Goal: Task Accomplishment & Management: Manage account settings

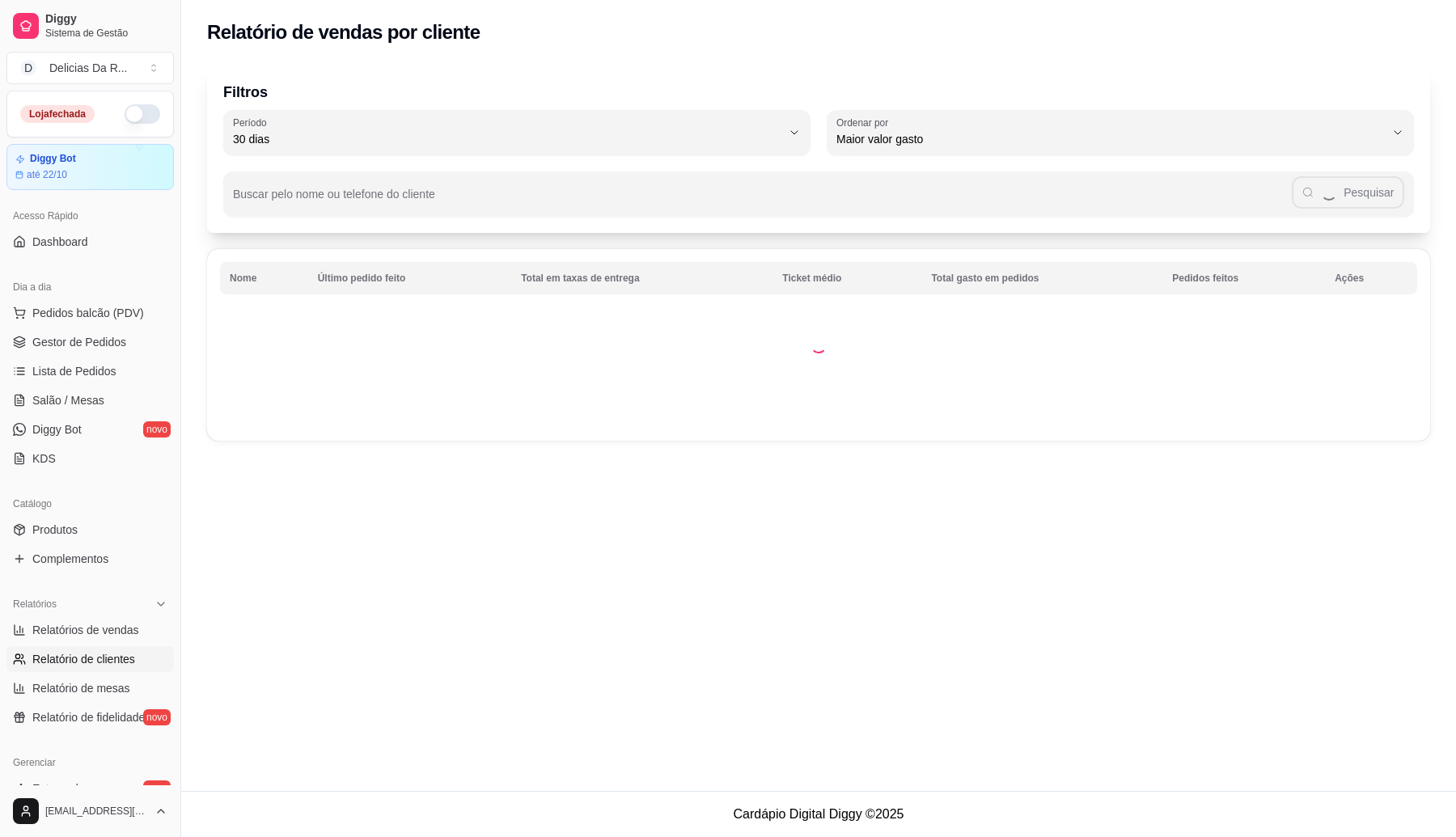
select select "30"
select select "HIGHEST_TOTAL_SPENT_WITH_ORDERS"
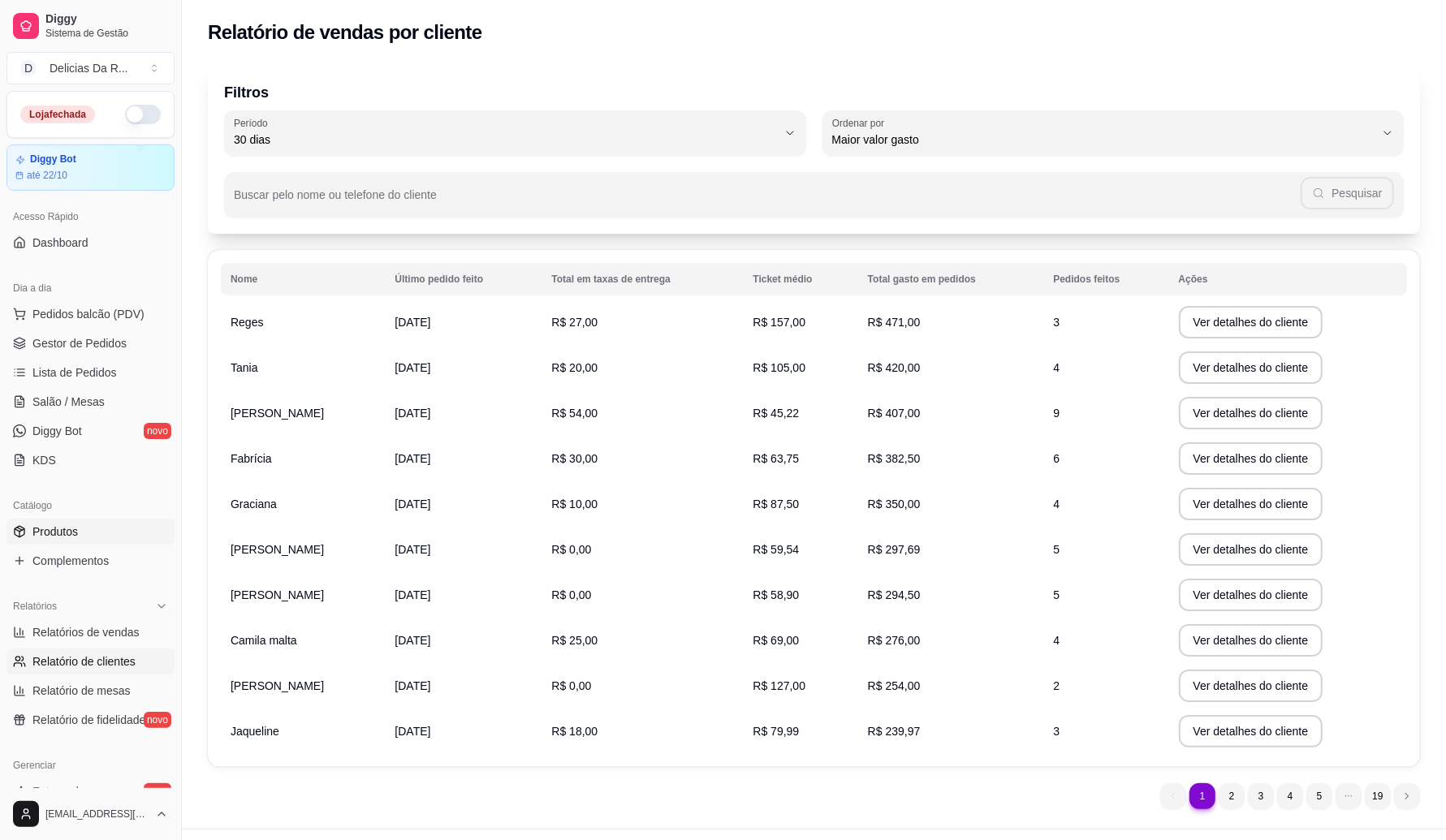
click at [50, 526] on span "Produtos" at bounding box center [55, 531] width 46 height 16
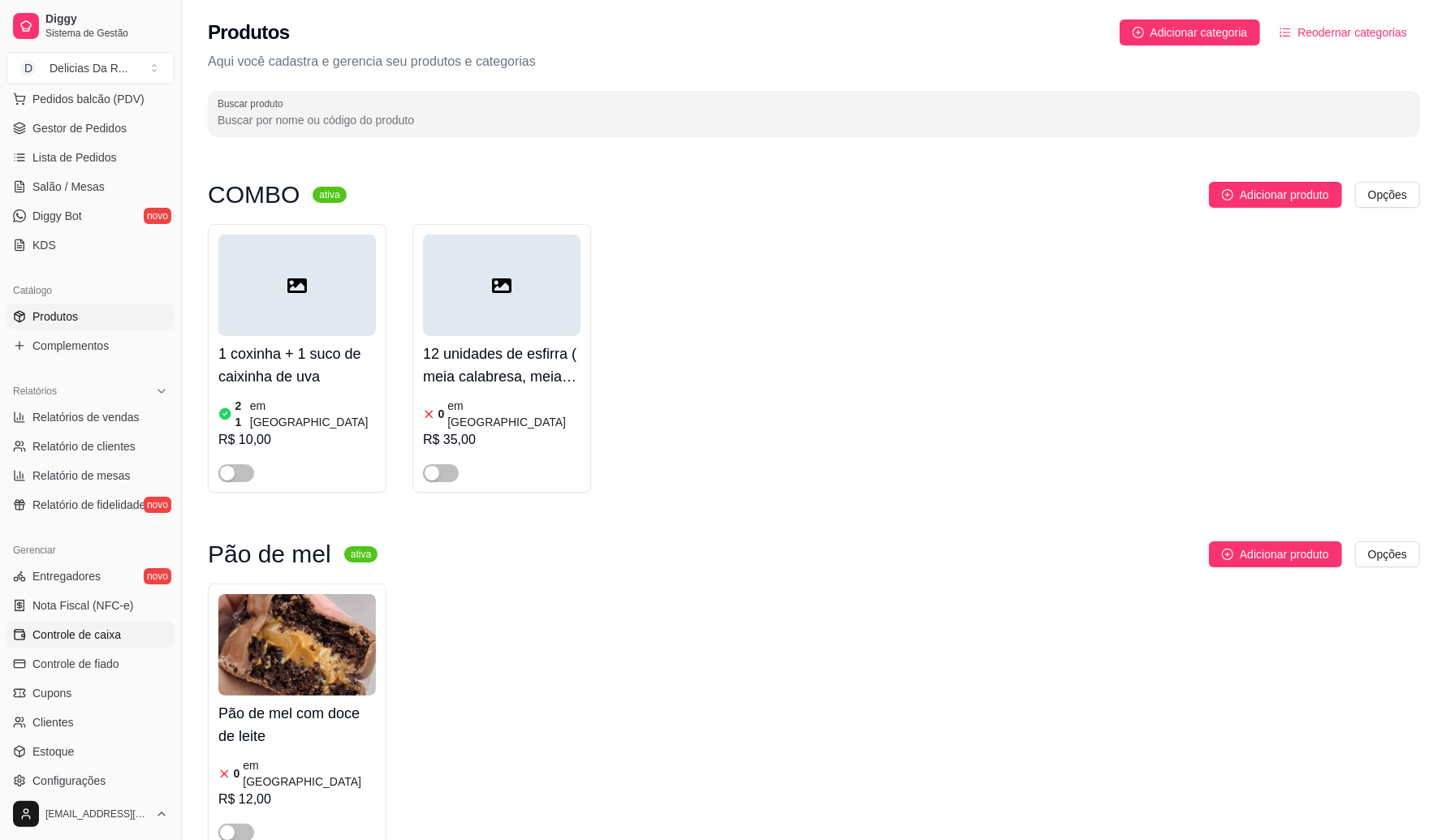
scroll to position [328, 0]
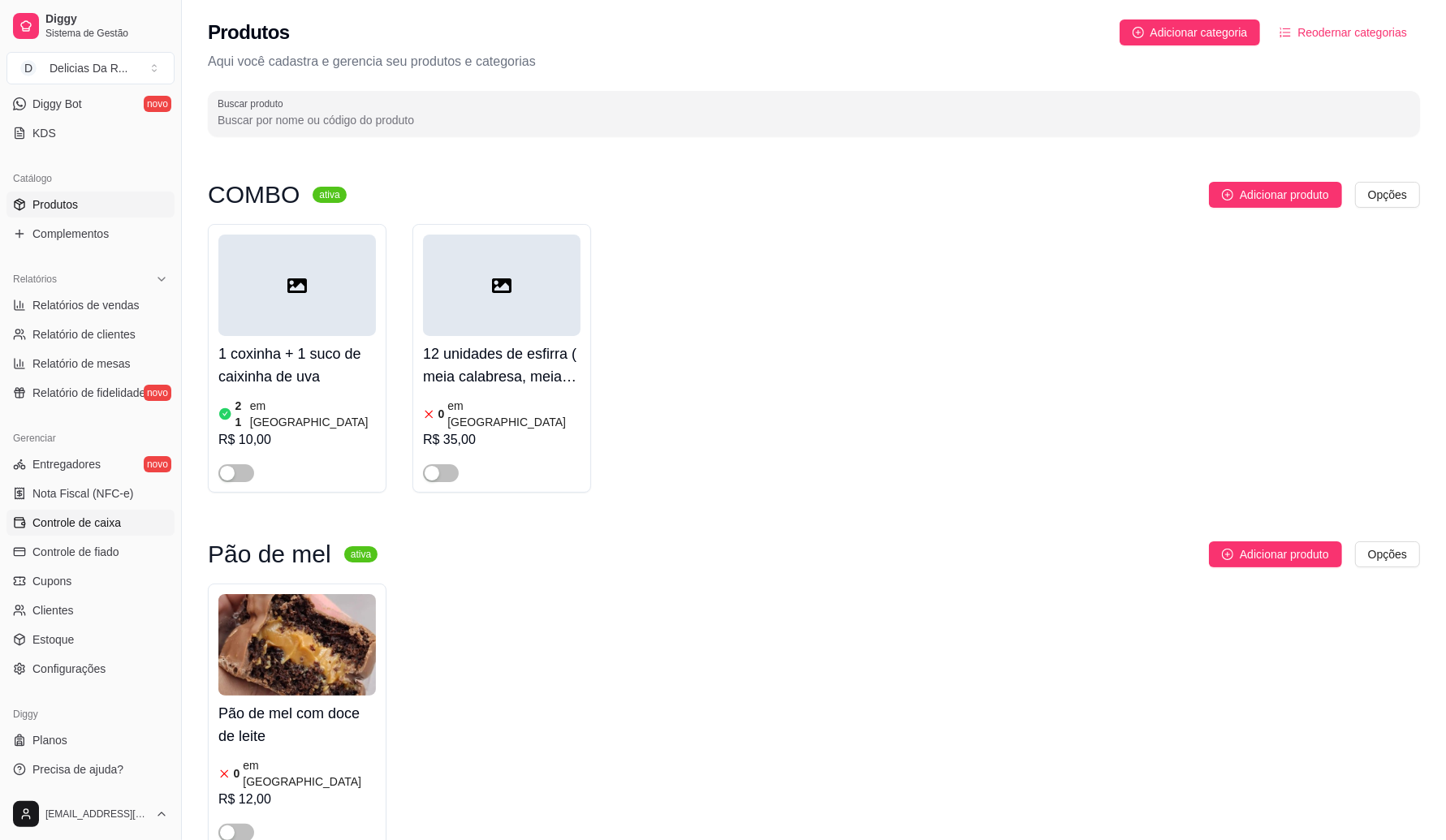
click at [102, 522] on span "Controle de caixa" at bounding box center [76, 522] width 89 height 16
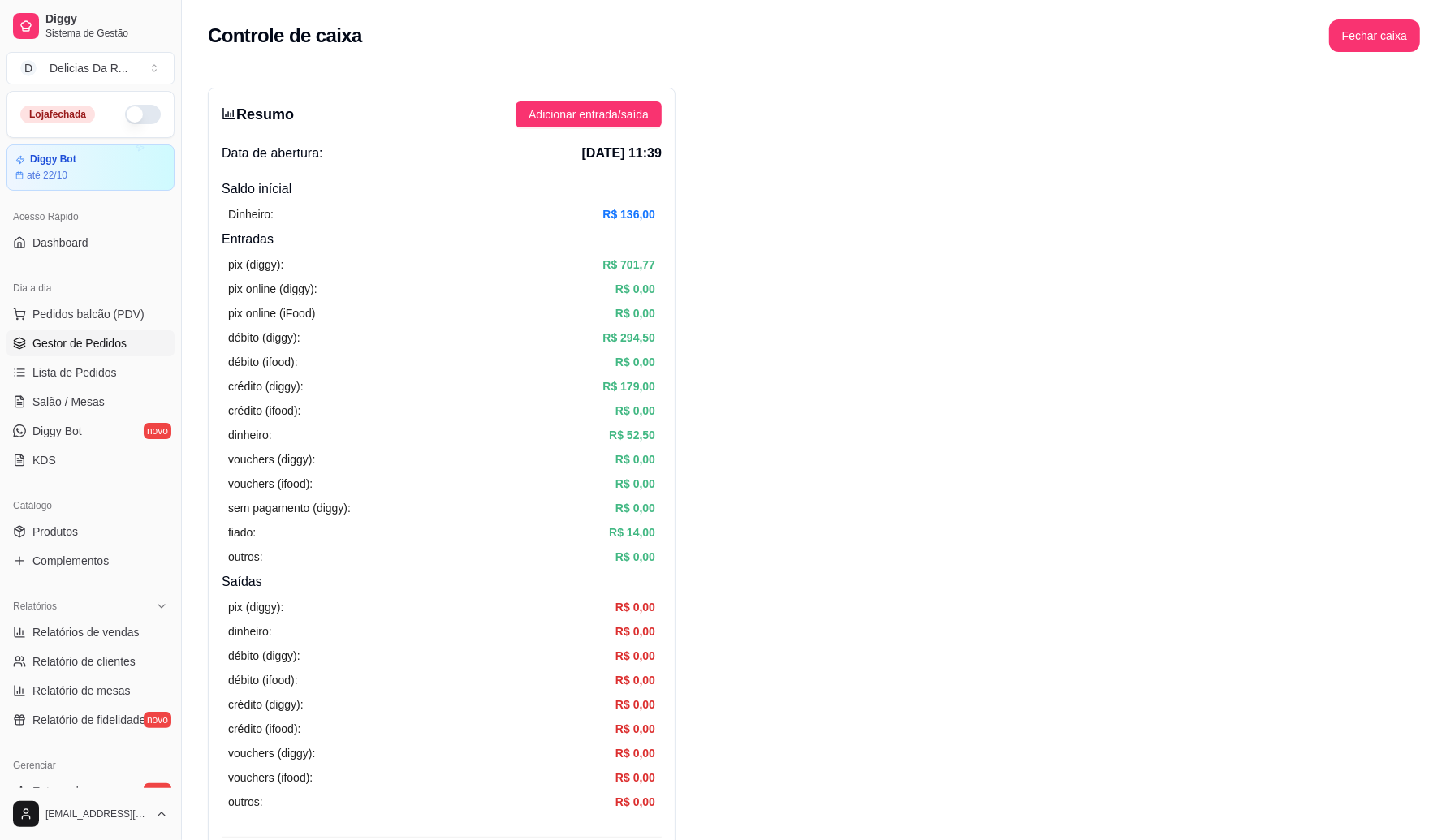
click at [94, 339] on span "Gestor de Pedidos" at bounding box center [79, 343] width 94 height 16
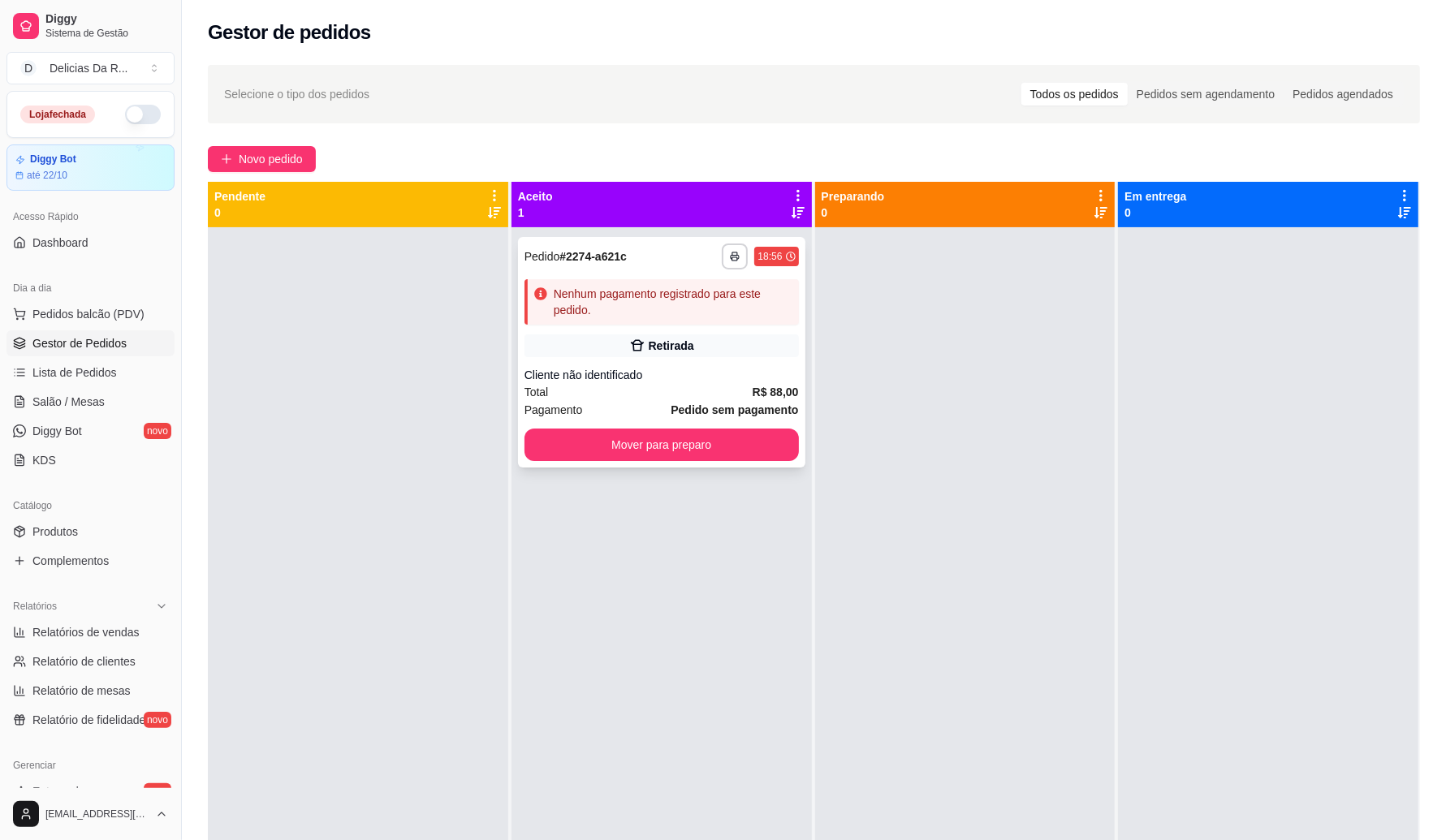
click at [619, 351] on div "Retirada" at bounding box center [662, 346] width 274 height 23
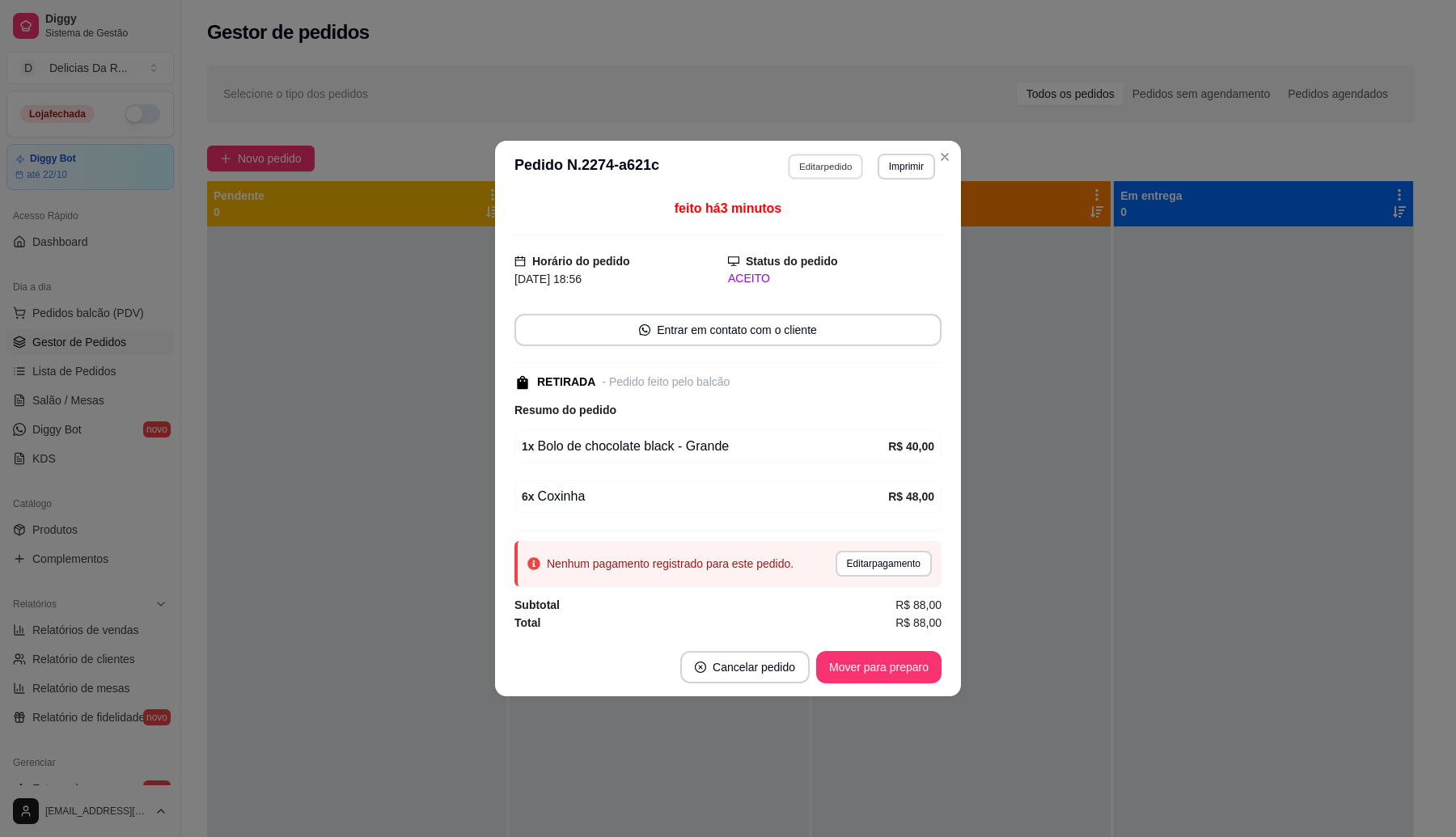
click at [827, 168] on button "Editar pedido" at bounding box center [826, 166] width 75 height 25
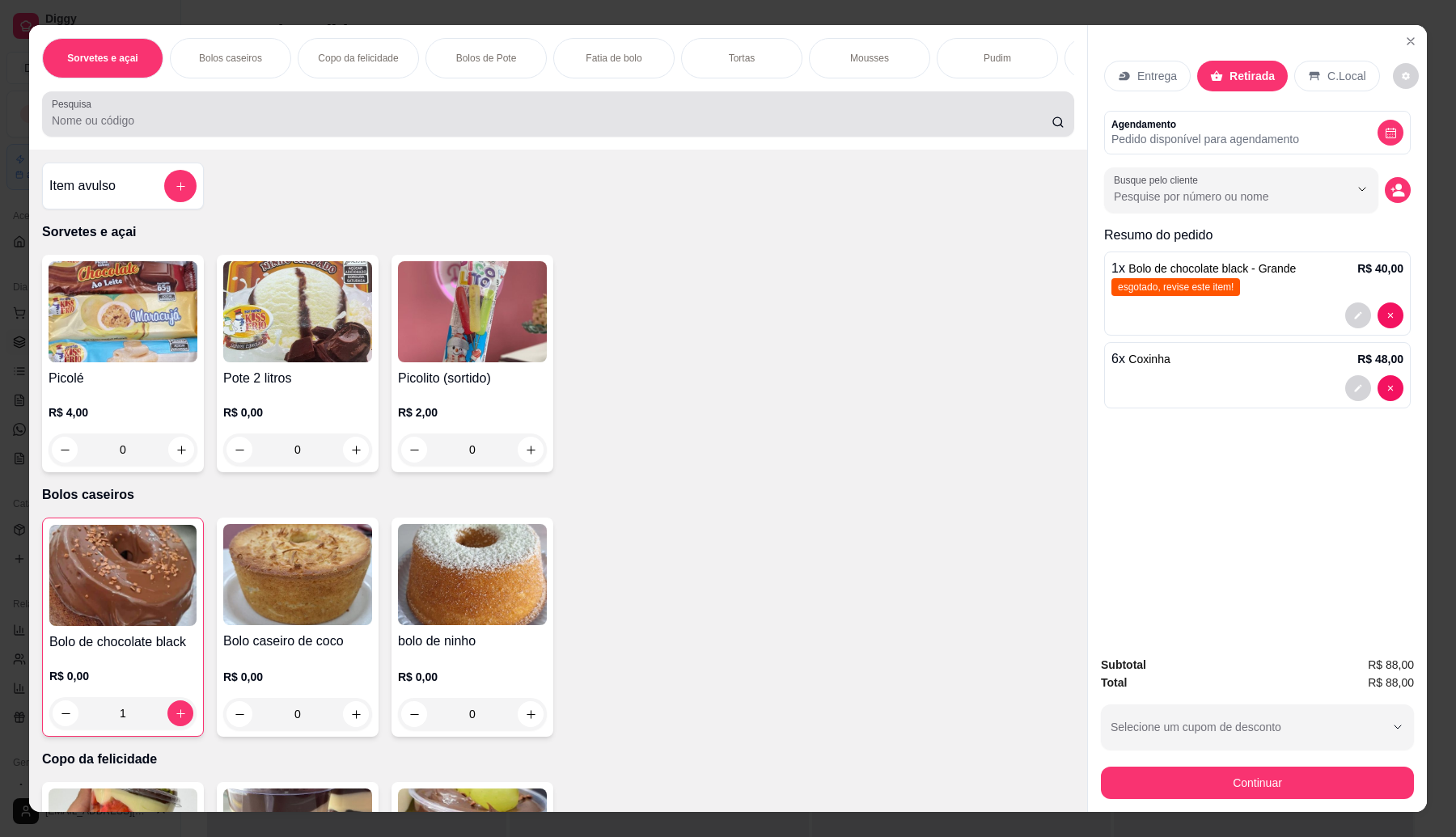
drag, startPoint x: 315, startPoint y: 125, endPoint x: 372, endPoint y: 28, distance: 112.5
click at [317, 126] on div at bounding box center [558, 114] width 1013 height 32
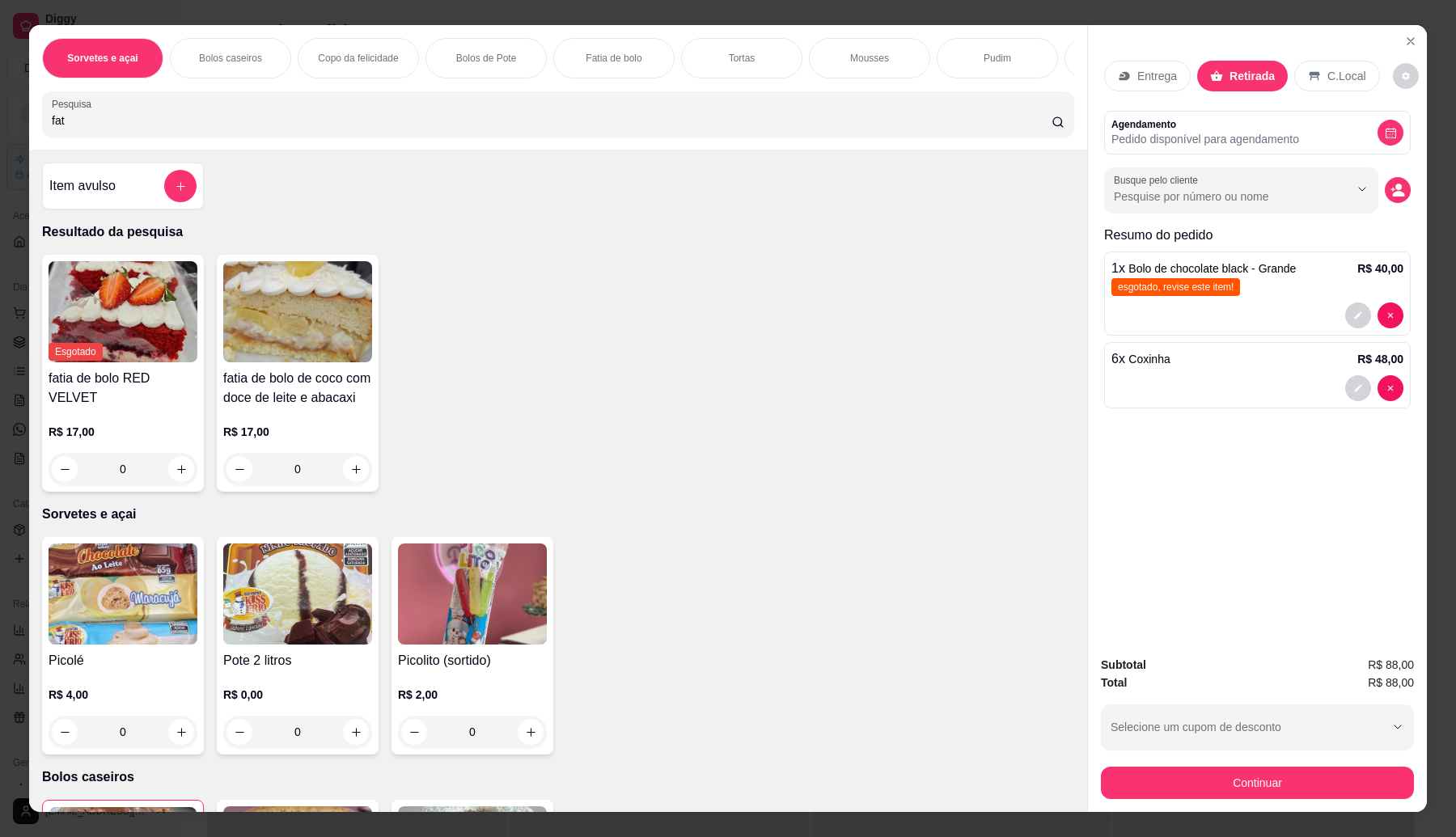
type input "fat"
click at [341, 437] on div "R$ 17,00 0" at bounding box center [297, 447] width 149 height 78
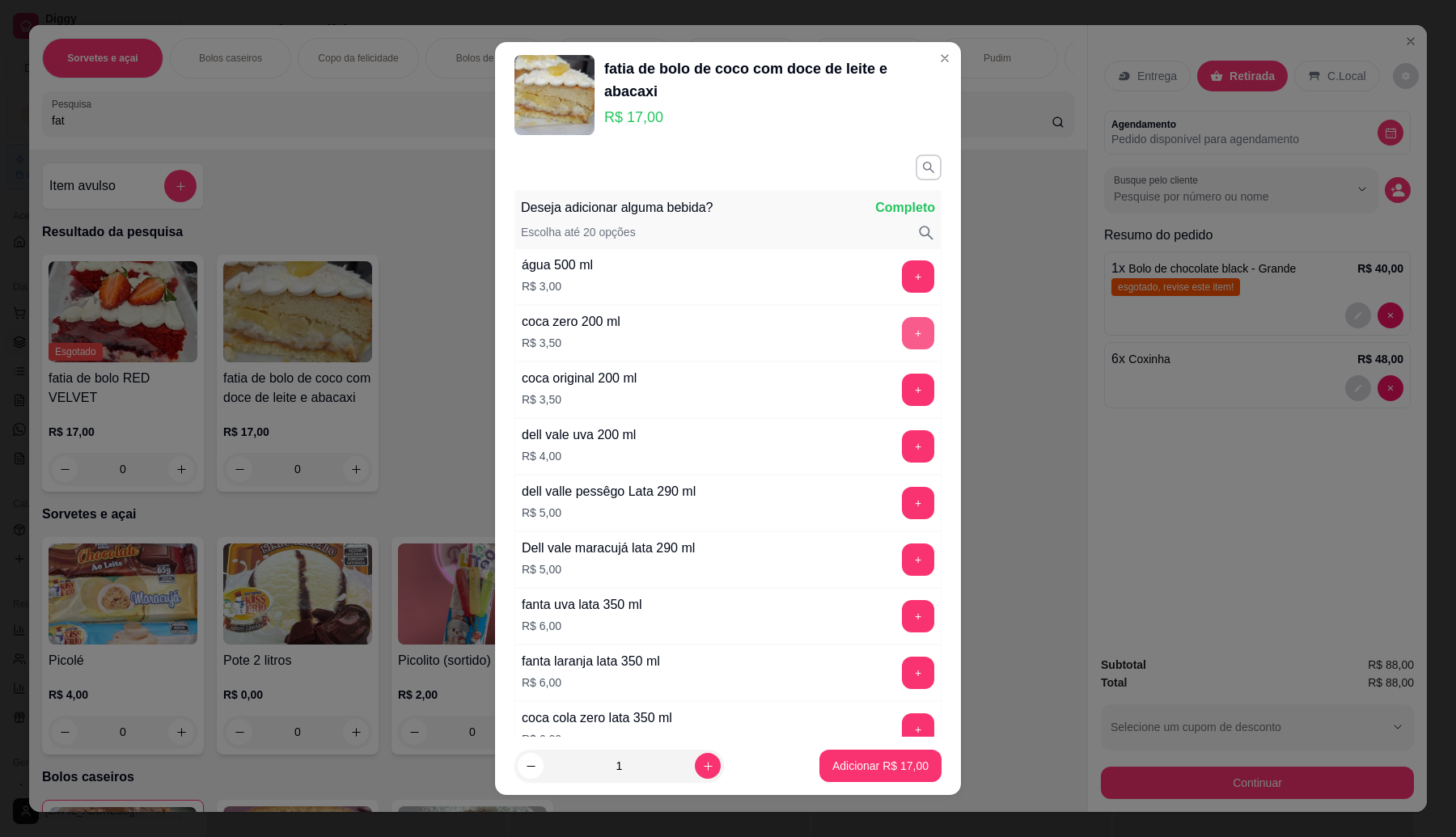
click at [902, 334] on button "+" at bounding box center [918, 333] width 32 height 32
click at [903, 334] on button "+" at bounding box center [918, 332] width 31 height 31
click at [902, 334] on button "+" at bounding box center [918, 333] width 32 height 32
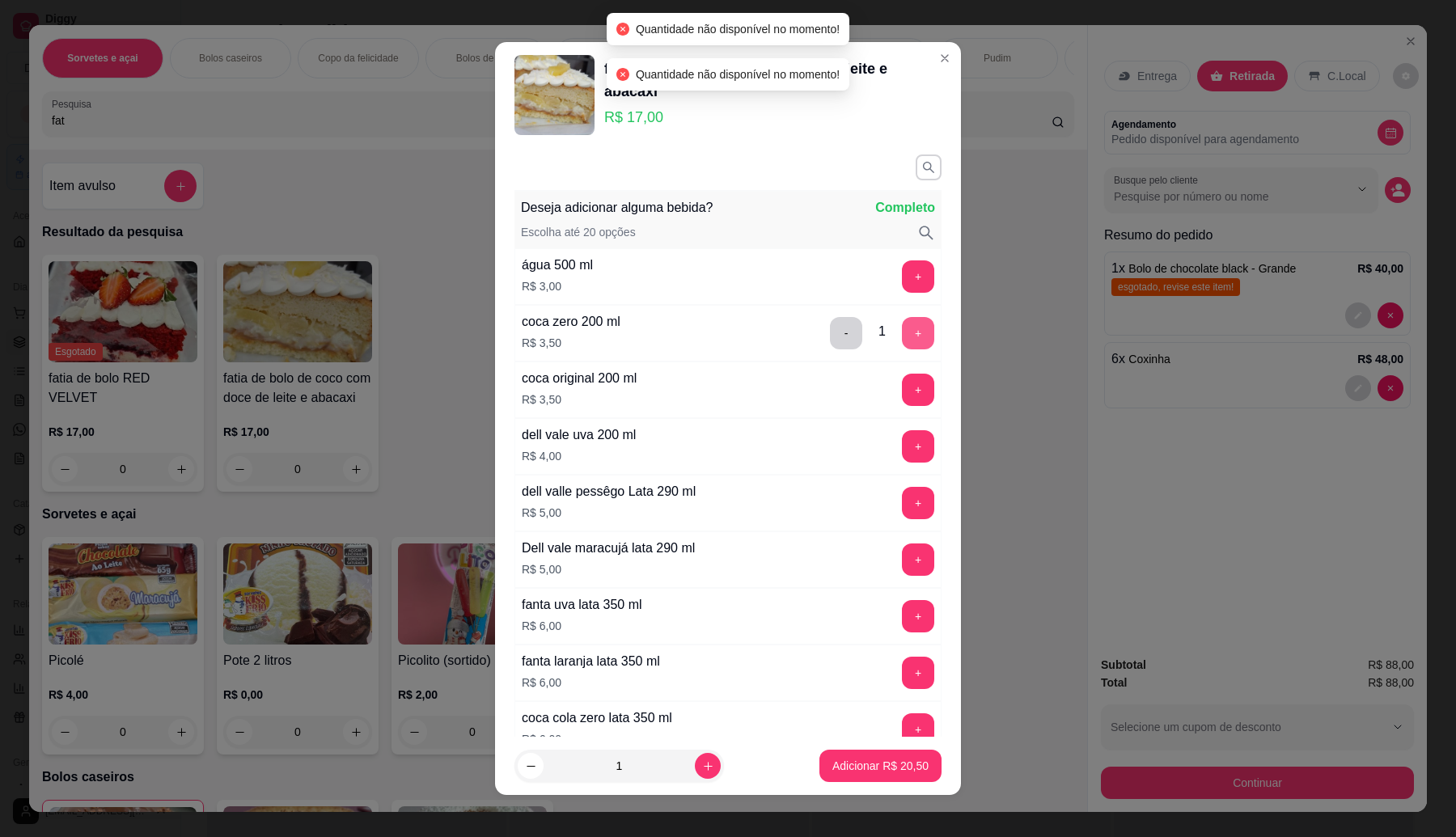
click at [902, 334] on button "+" at bounding box center [918, 333] width 32 height 32
click at [902, 336] on button "+" at bounding box center [918, 333] width 32 height 32
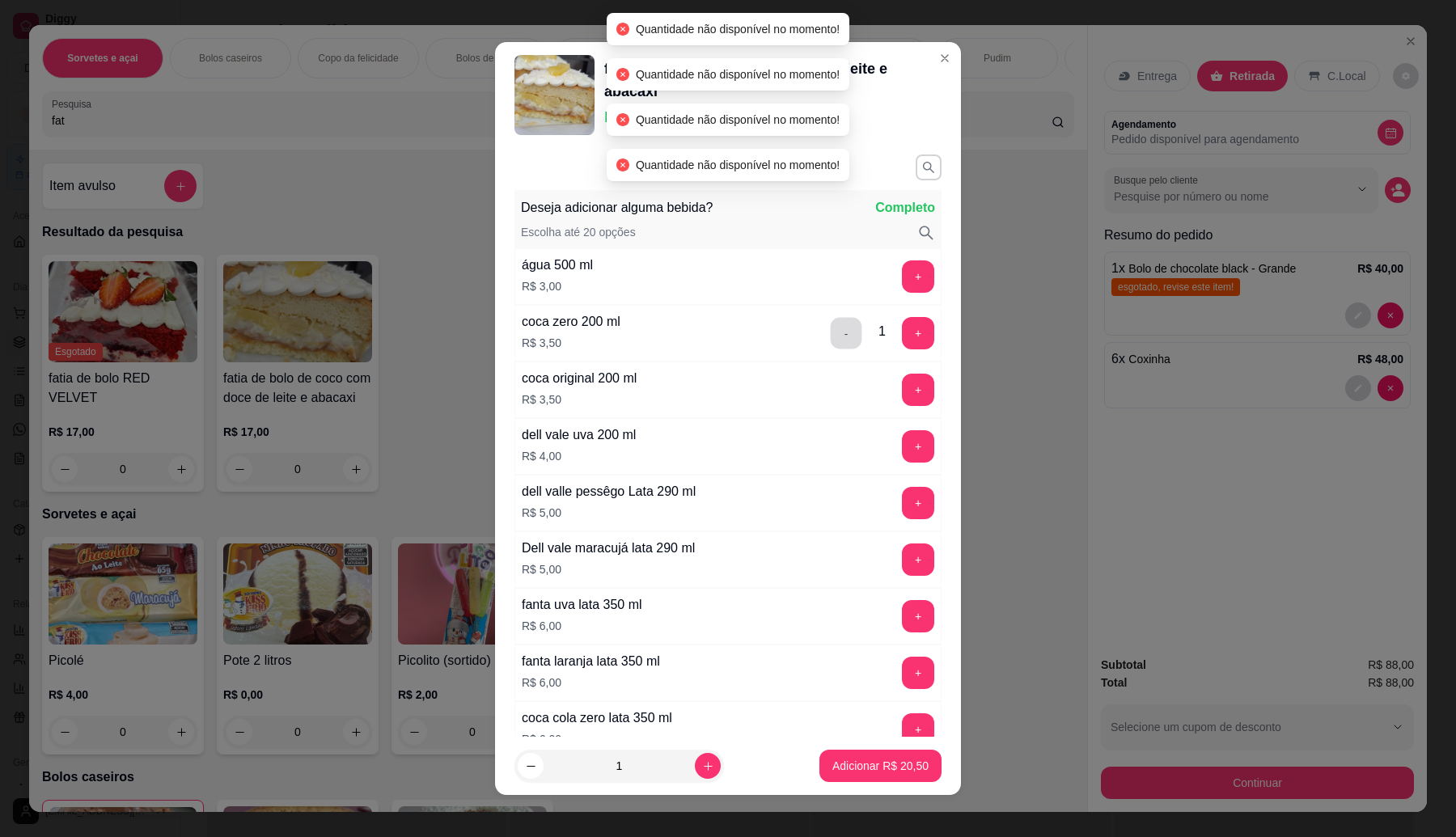
click at [831, 326] on button "-" at bounding box center [846, 332] width 31 height 31
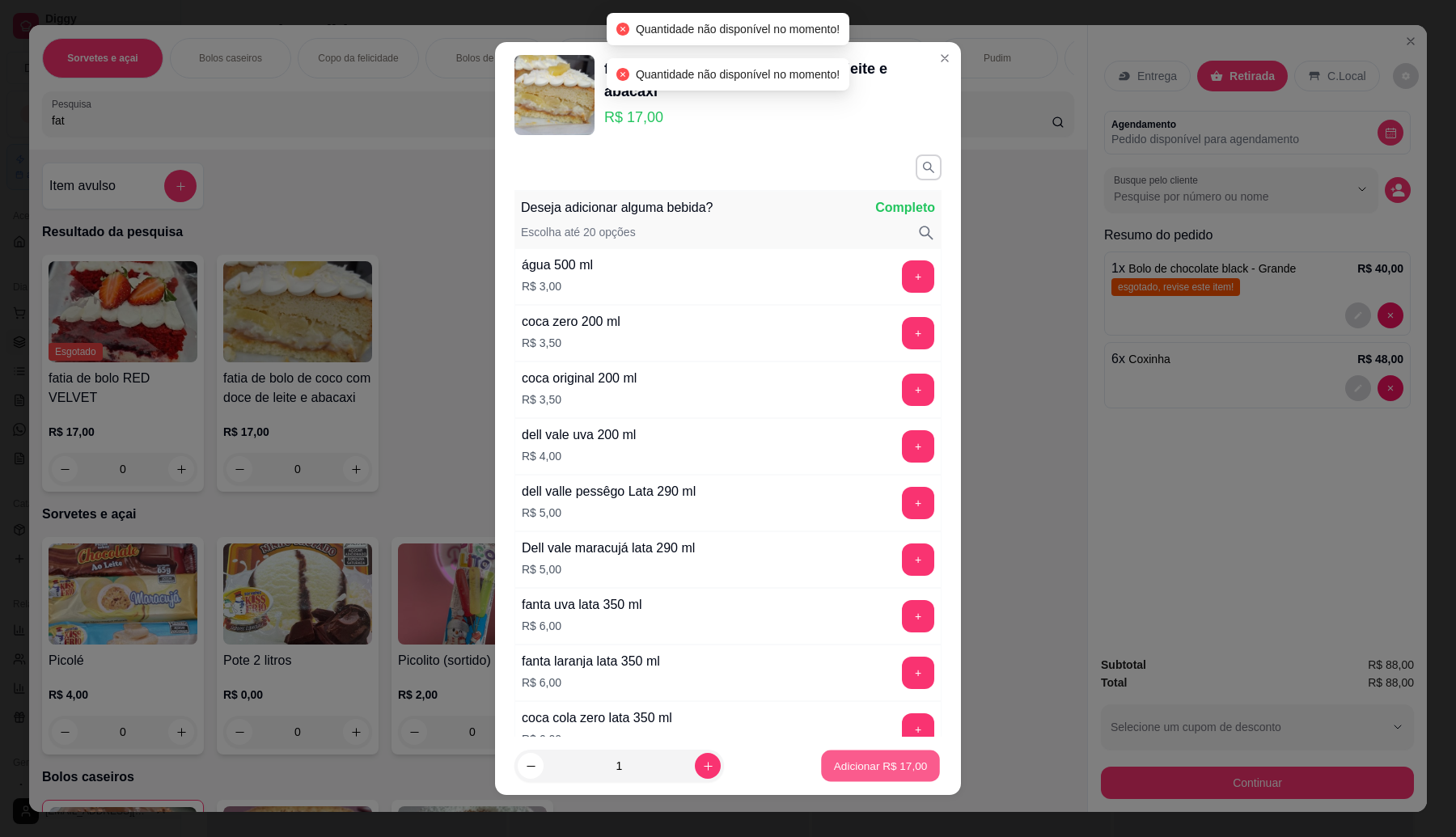
click at [862, 765] on p "Adicionar R$ 17,00" at bounding box center [881, 767] width 94 height 15
type input "1"
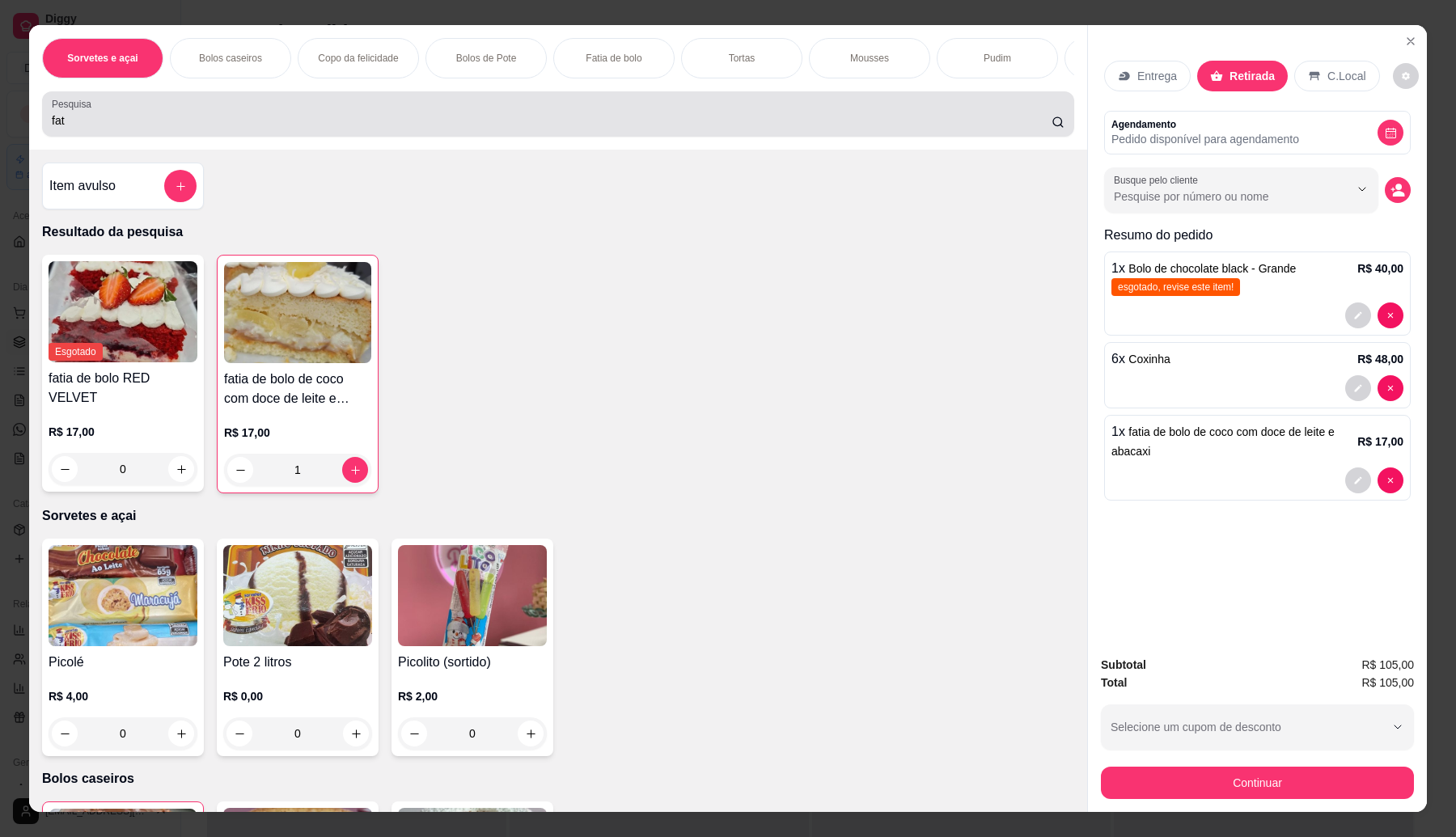
click at [139, 129] on input "fat" at bounding box center [552, 120] width 1000 height 16
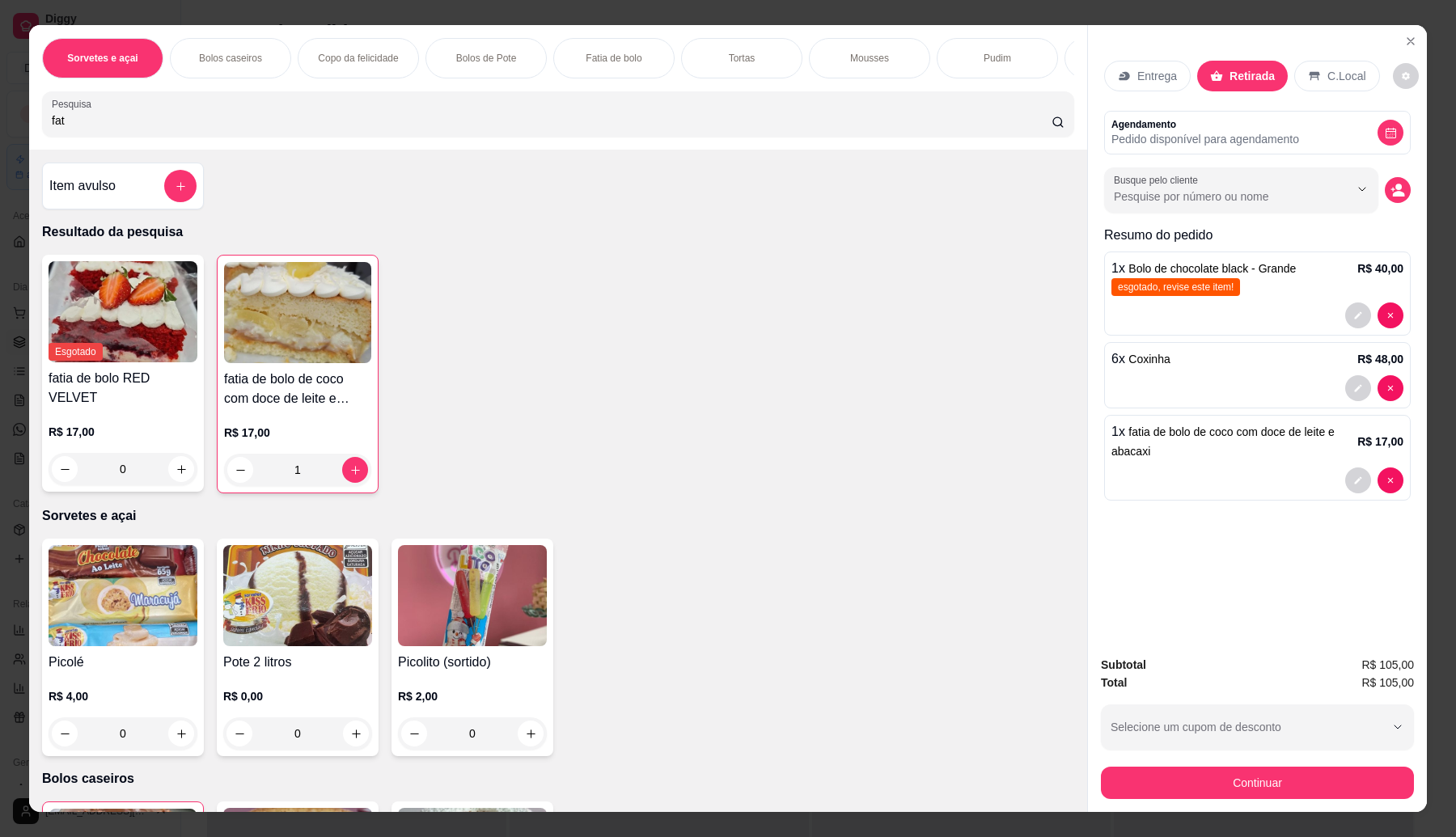
click at [138, 129] on input "fat" at bounding box center [552, 120] width 1000 height 16
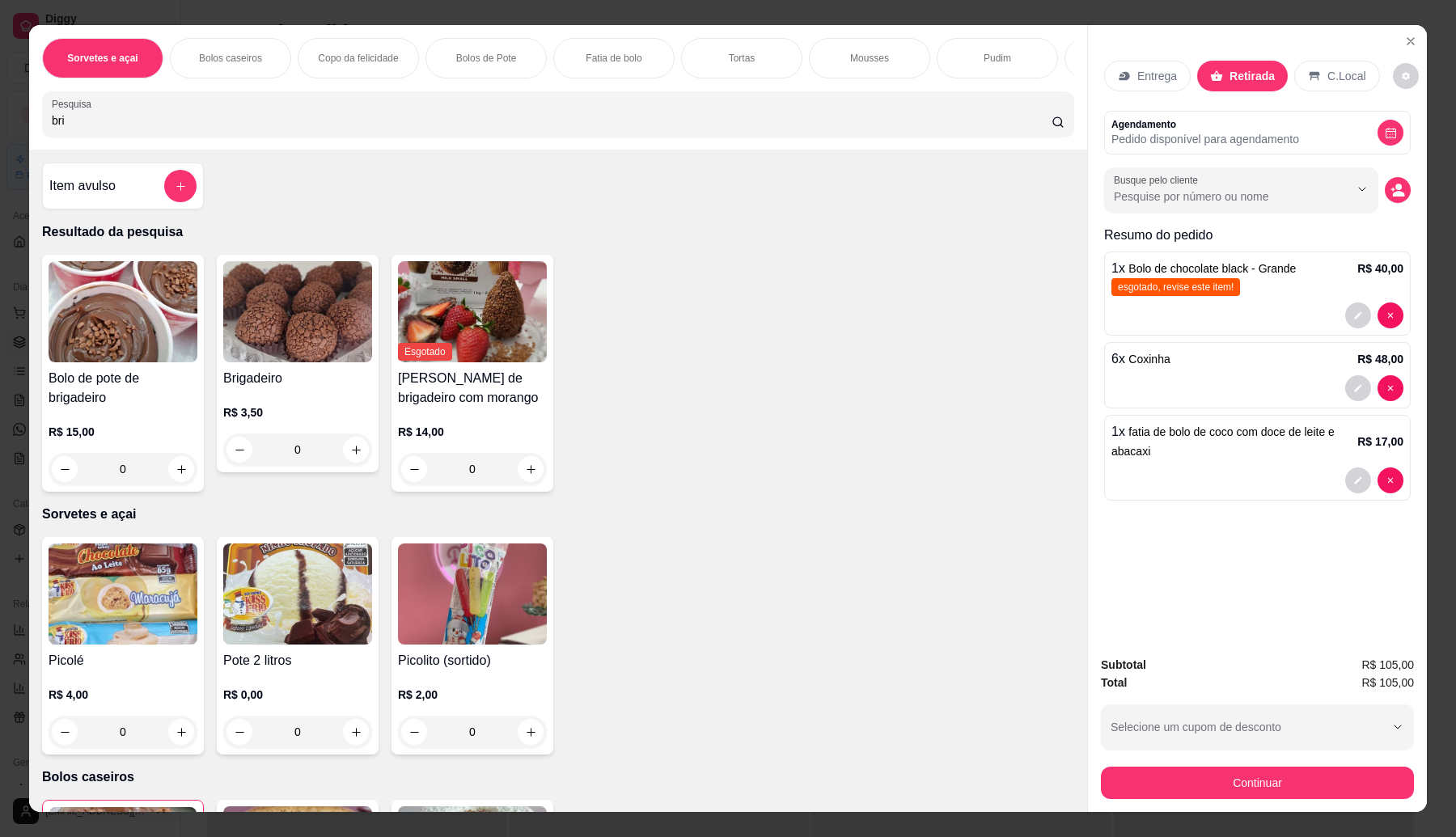
type input "bri"
click at [292, 385] on h4 "Brigadeiro" at bounding box center [297, 379] width 149 height 19
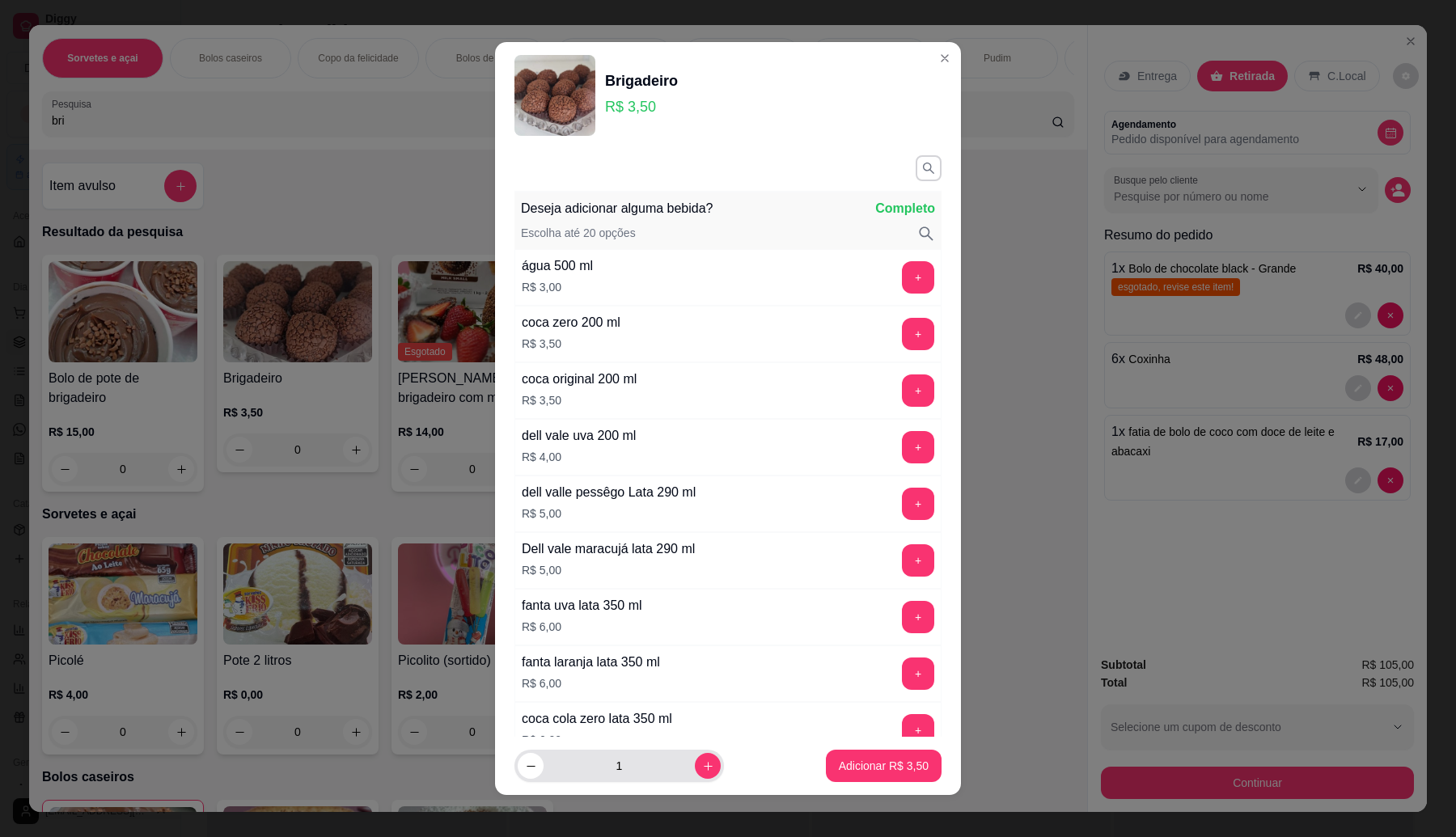
click at [641, 765] on input "1" at bounding box center [619, 766] width 151 height 32
type input "6"
click at [869, 749] on footer "6 Adicionar R$ 21,00" at bounding box center [728, 766] width 466 height 58
click at [870, 765] on p "Adicionar R$ 21,00" at bounding box center [881, 767] width 94 height 15
type input "6"
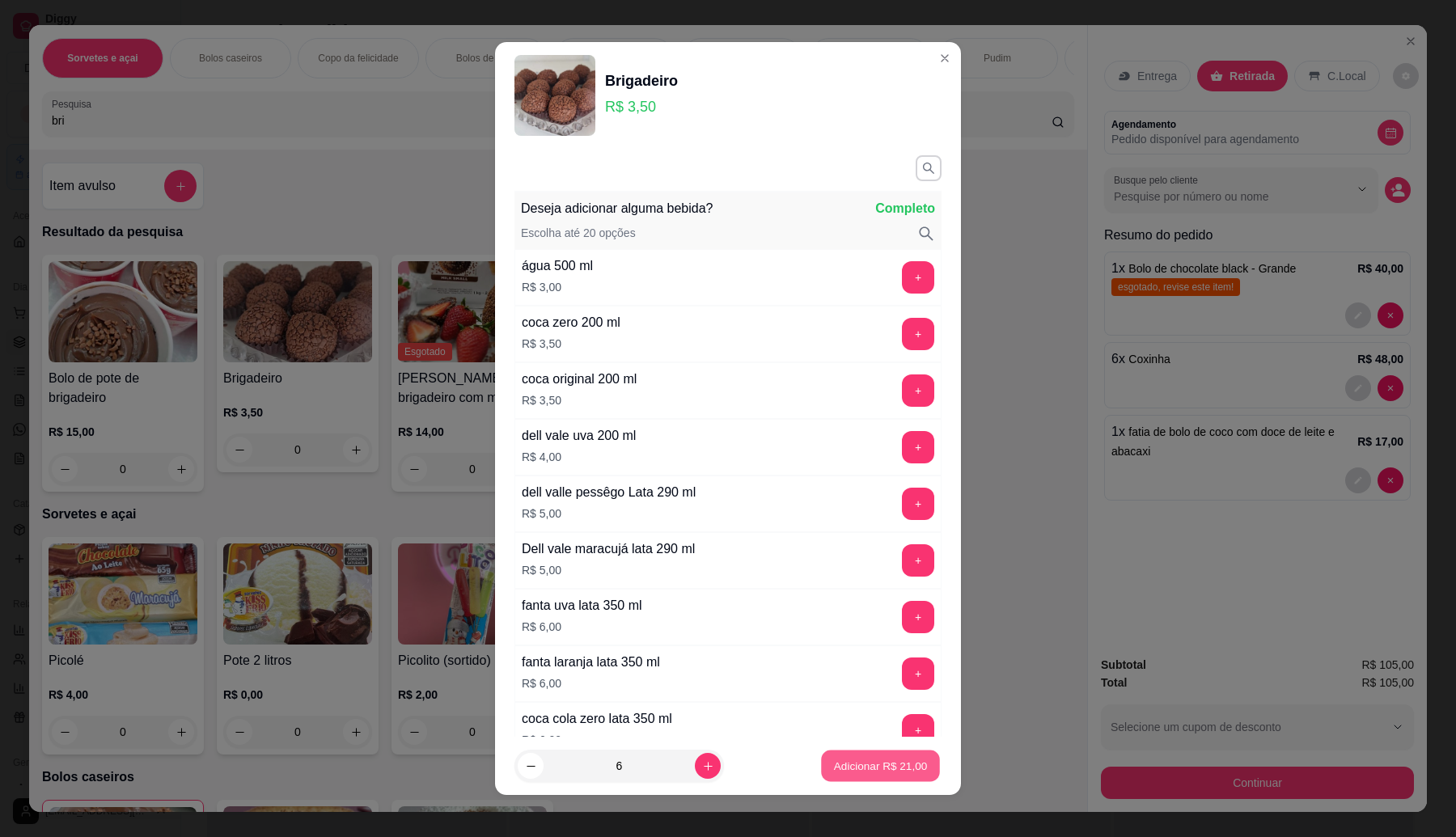
type input "6"
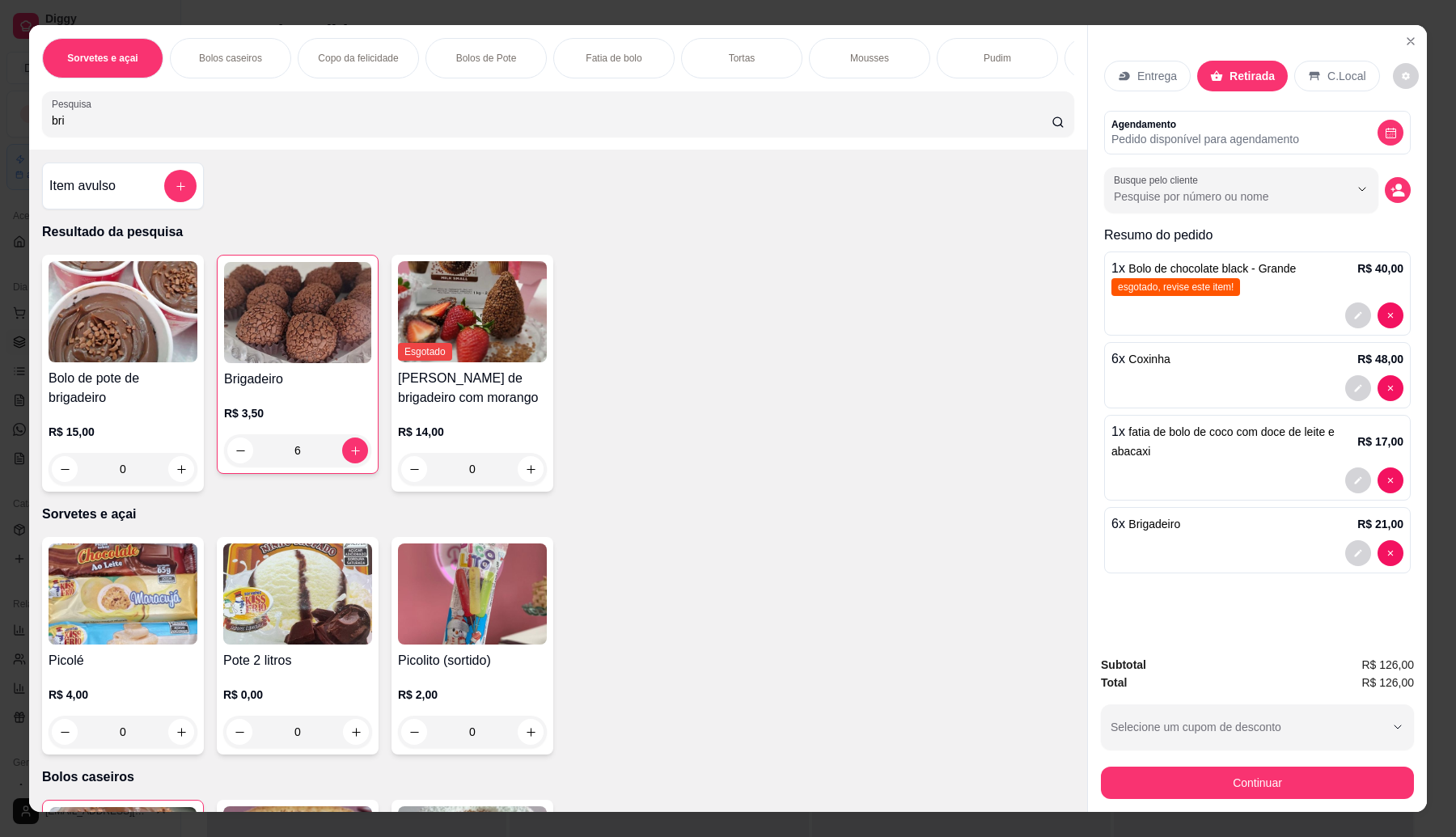
click at [123, 196] on div "Item avulso" at bounding box center [122, 186] width 147 height 32
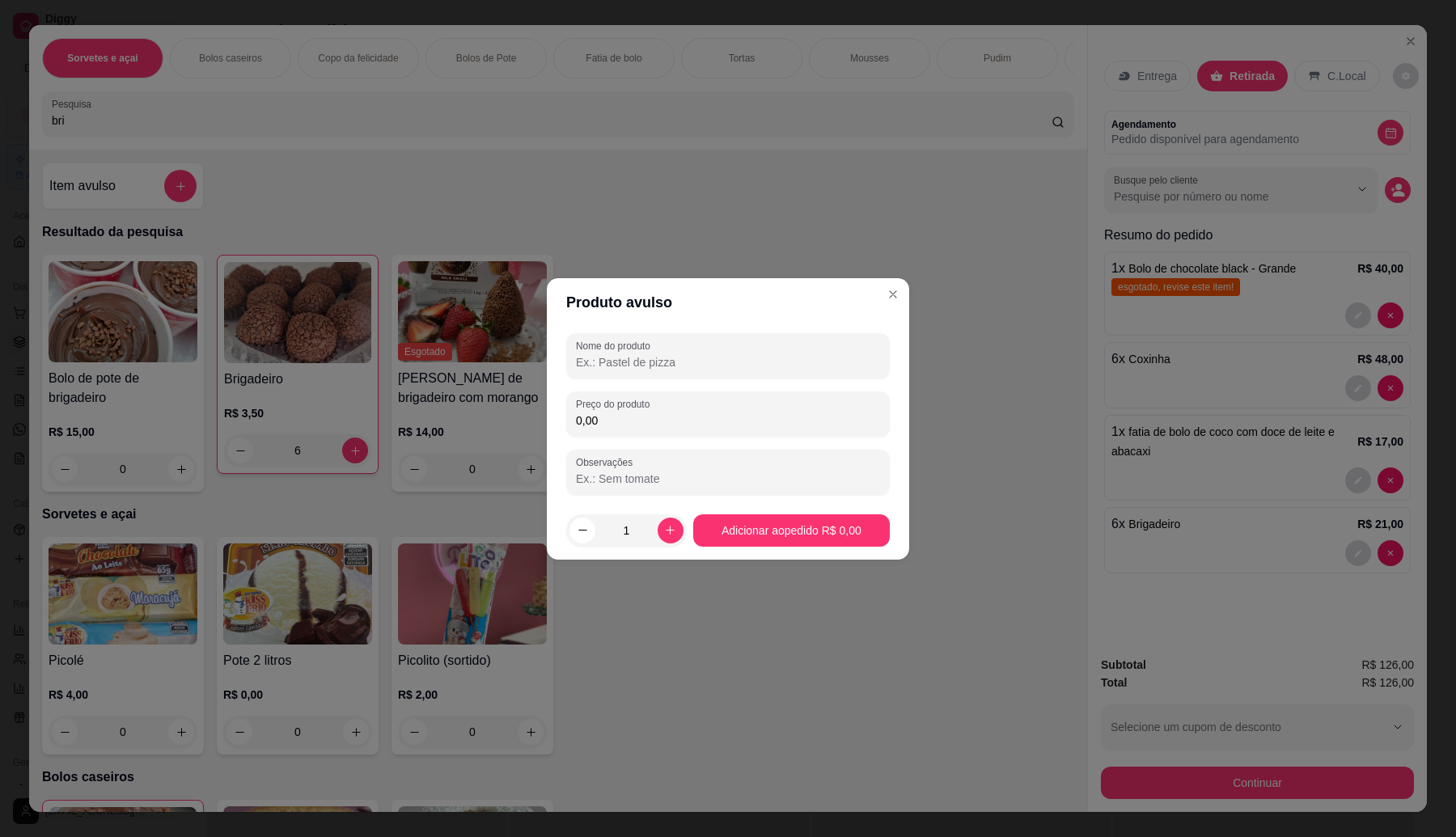
click at [678, 364] on input "Nome do produto" at bounding box center [728, 362] width 305 height 16
type input "coca"
click at [652, 425] on input "0,00" at bounding box center [728, 420] width 305 height 16
type input "3,50"
click at [676, 520] on div "1" at bounding box center [626, 530] width 114 height 32
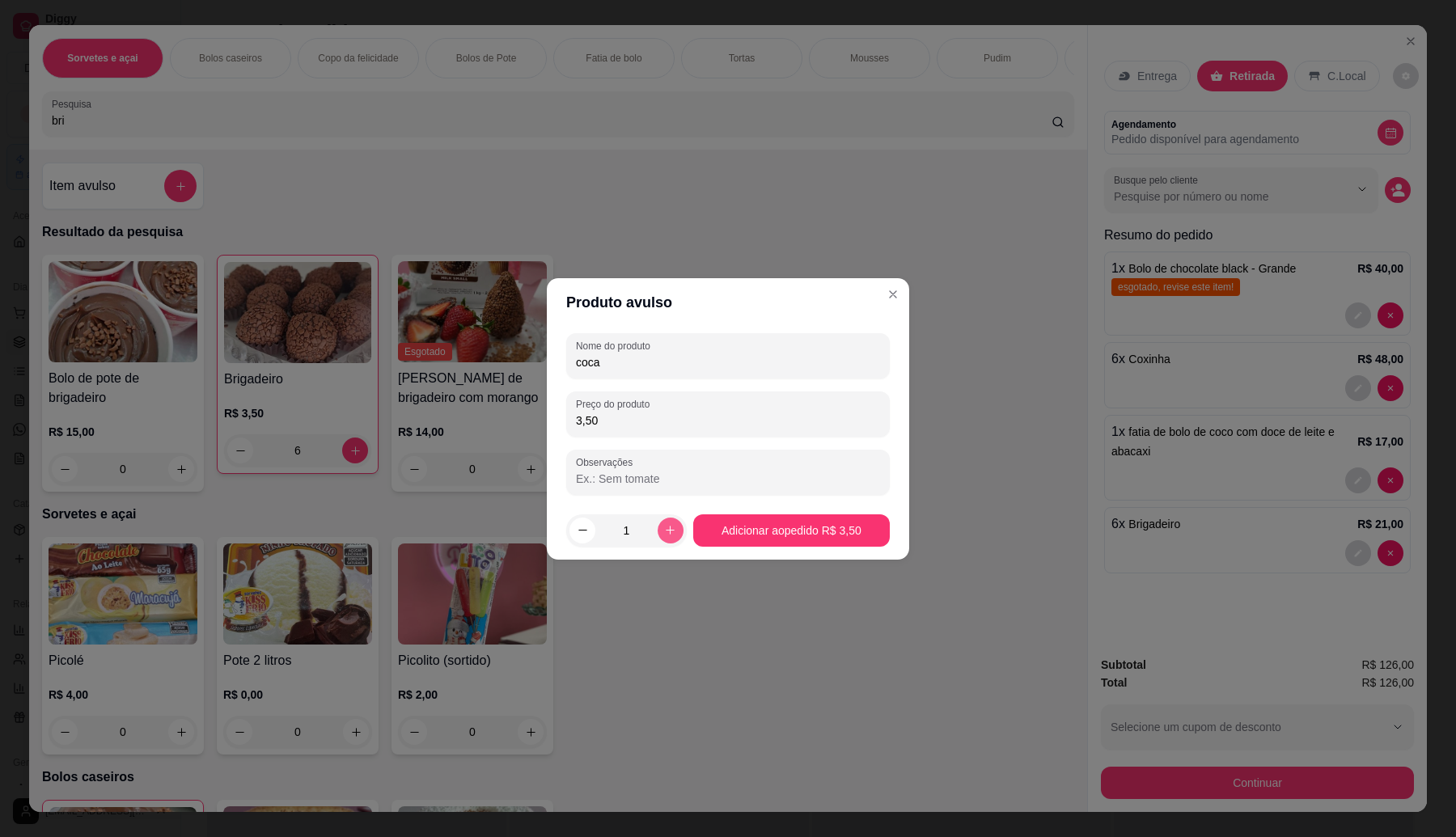
click at [658, 526] on button "increase-product-quantity" at bounding box center [670, 530] width 26 height 26
click at [667, 526] on icon "increase-product-quantity" at bounding box center [670, 530] width 12 height 12
type input "4"
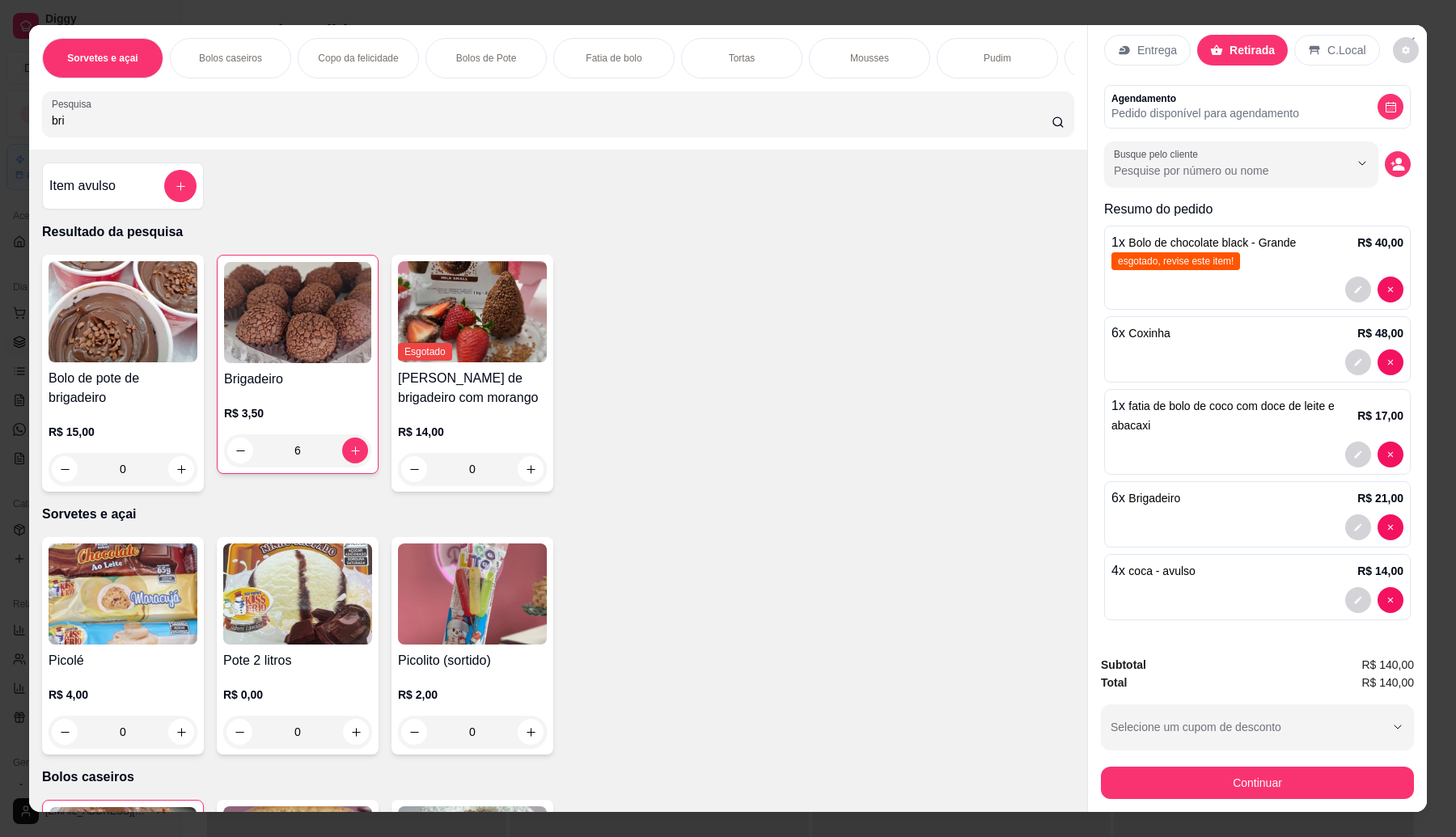
scroll to position [26, 0]
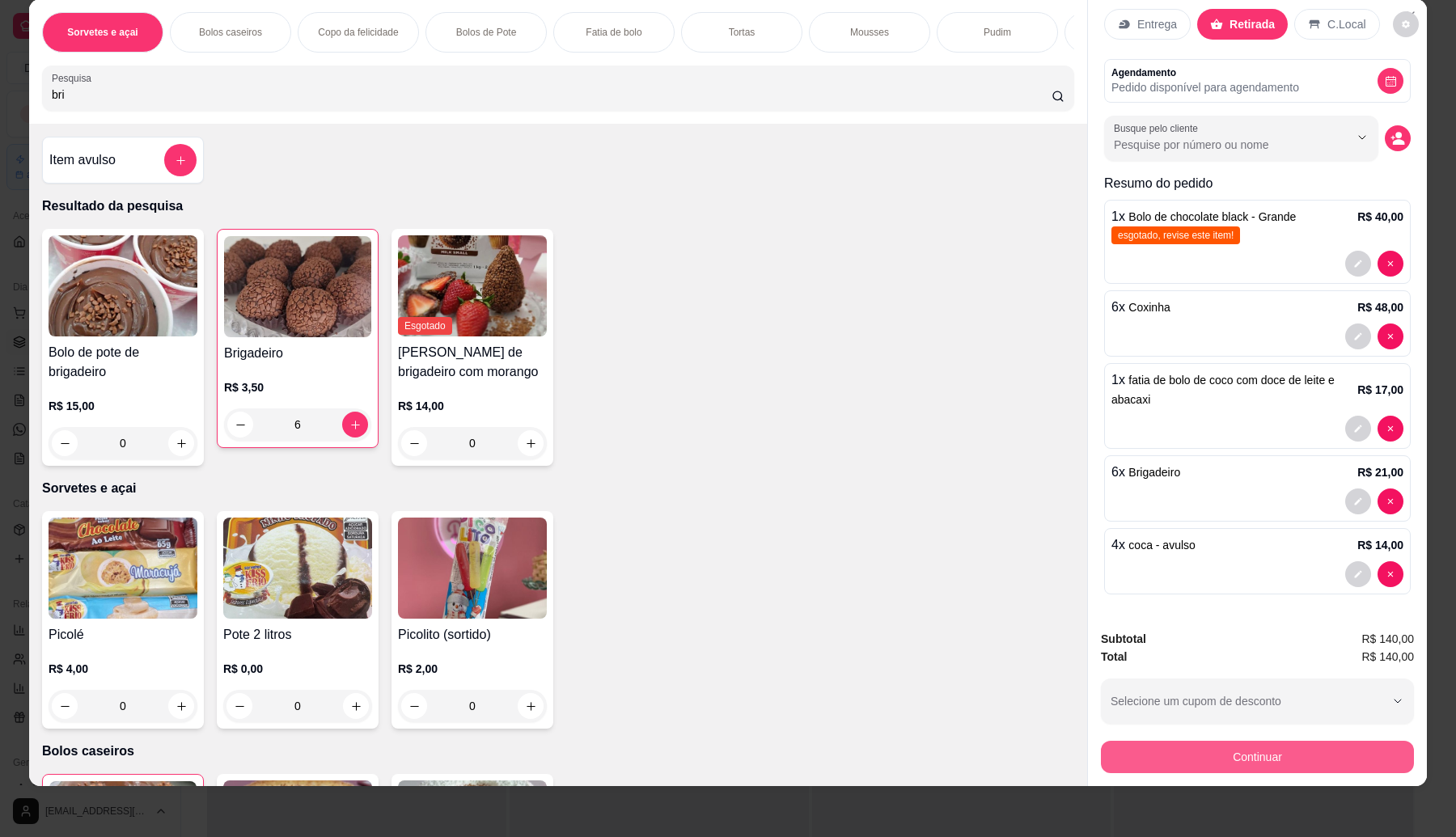
click at [1193, 753] on button "Continuar" at bounding box center [1258, 757] width 313 height 32
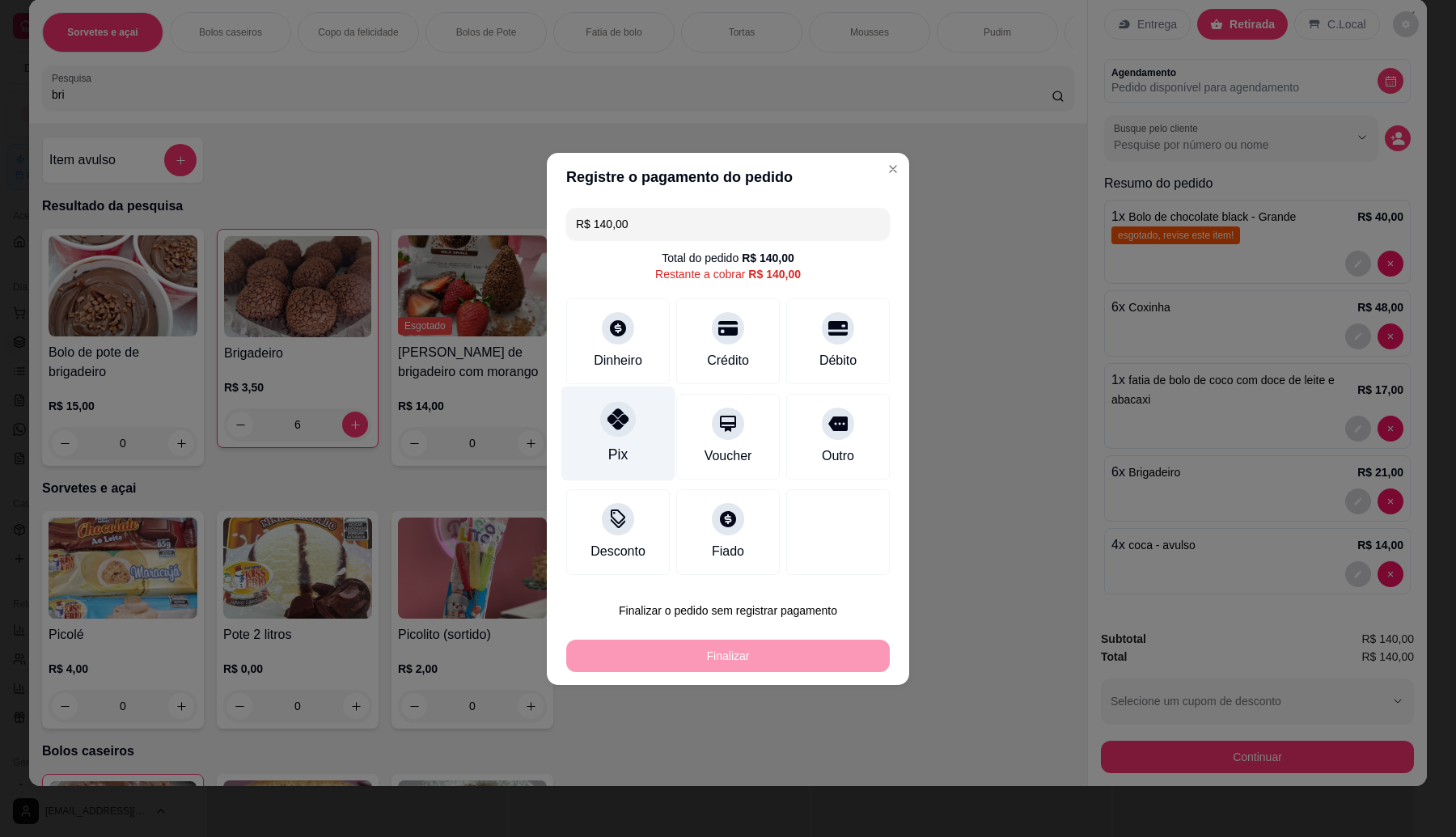
click at [623, 414] on icon at bounding box center [618, 418] width 21 height 21
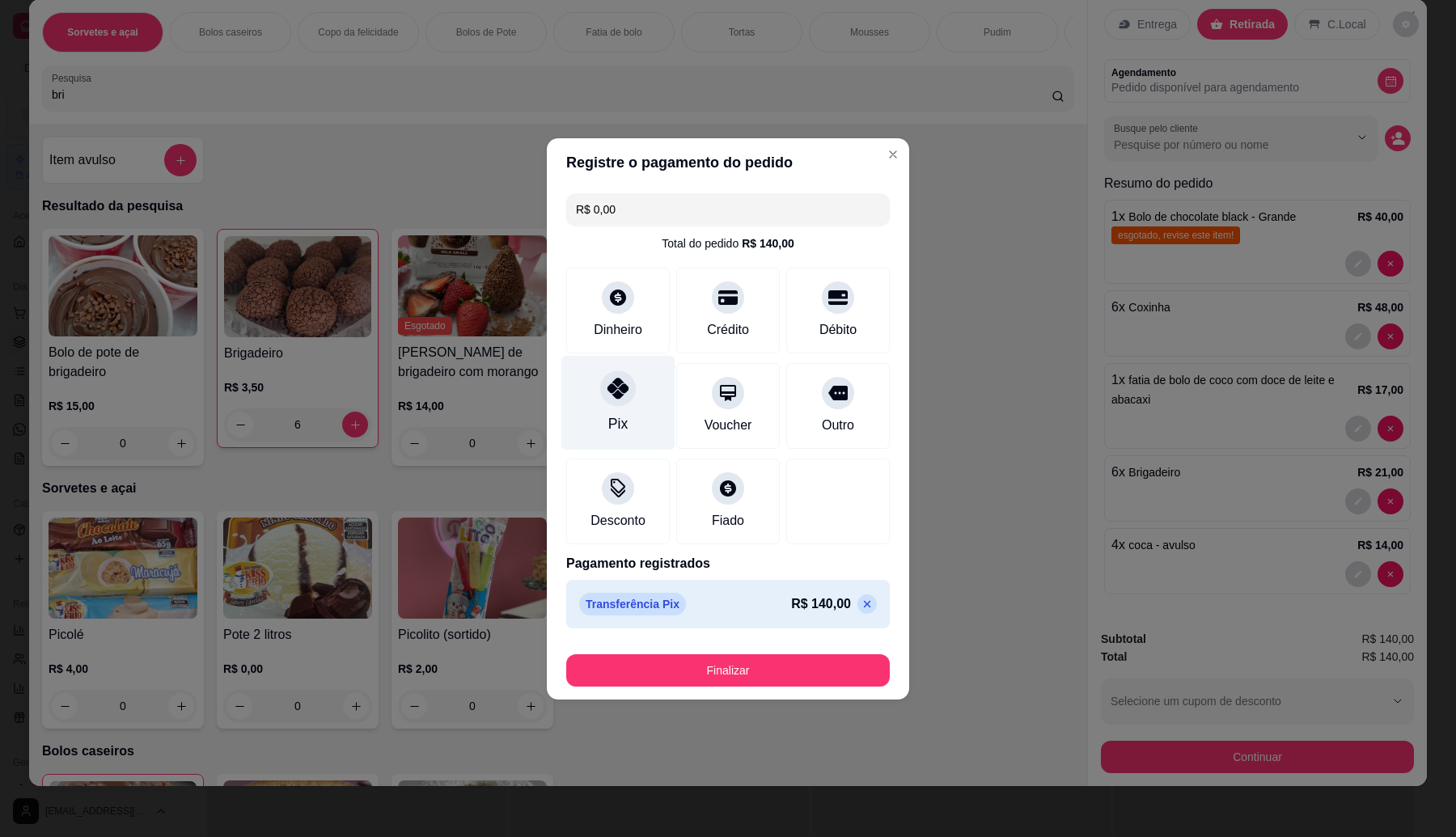
type input "R$ 0,00"
click at [697, 672] on button "Finalizar" at bounding box center [728, 671] width 324 height 32
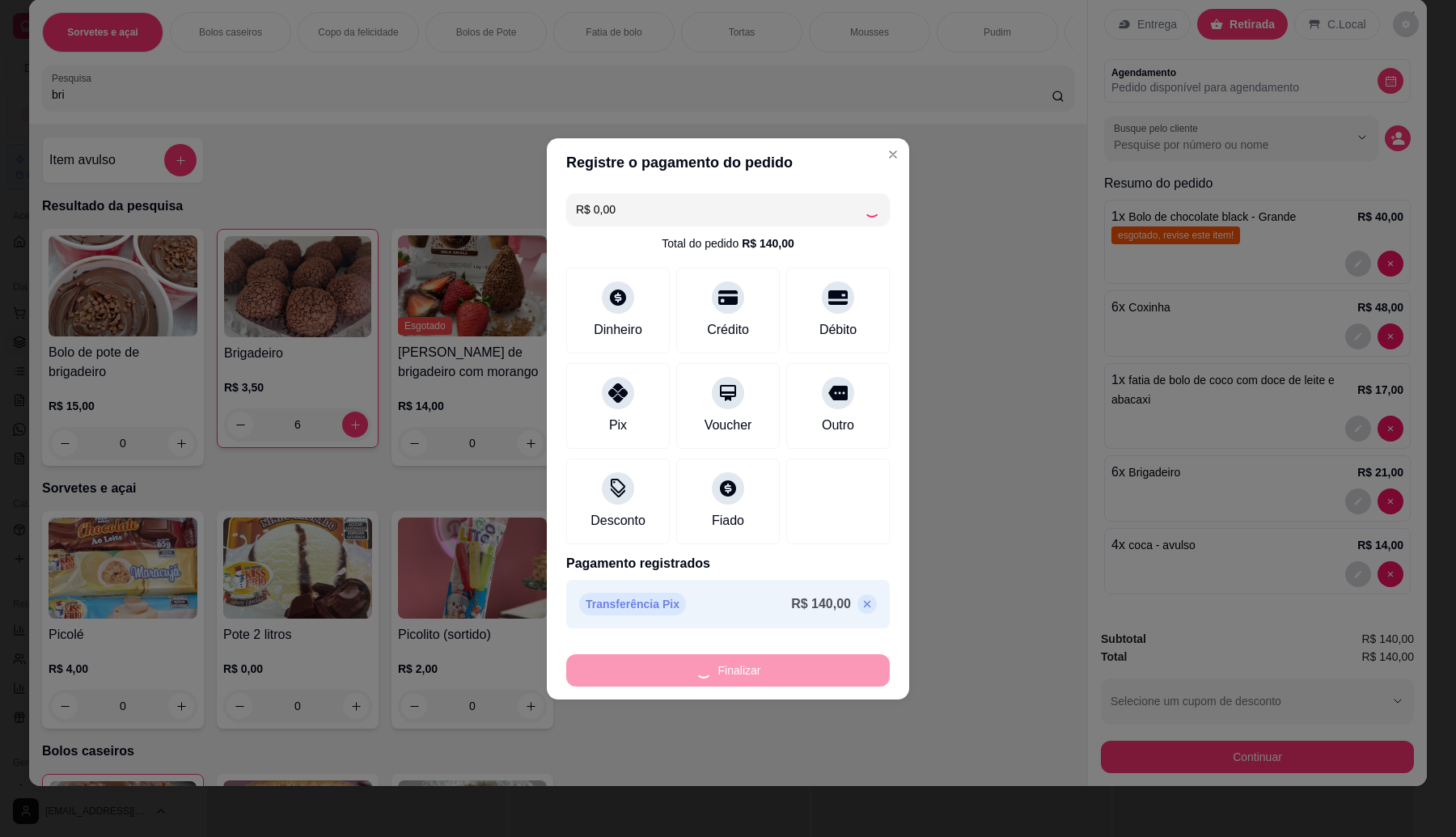
type input "0"
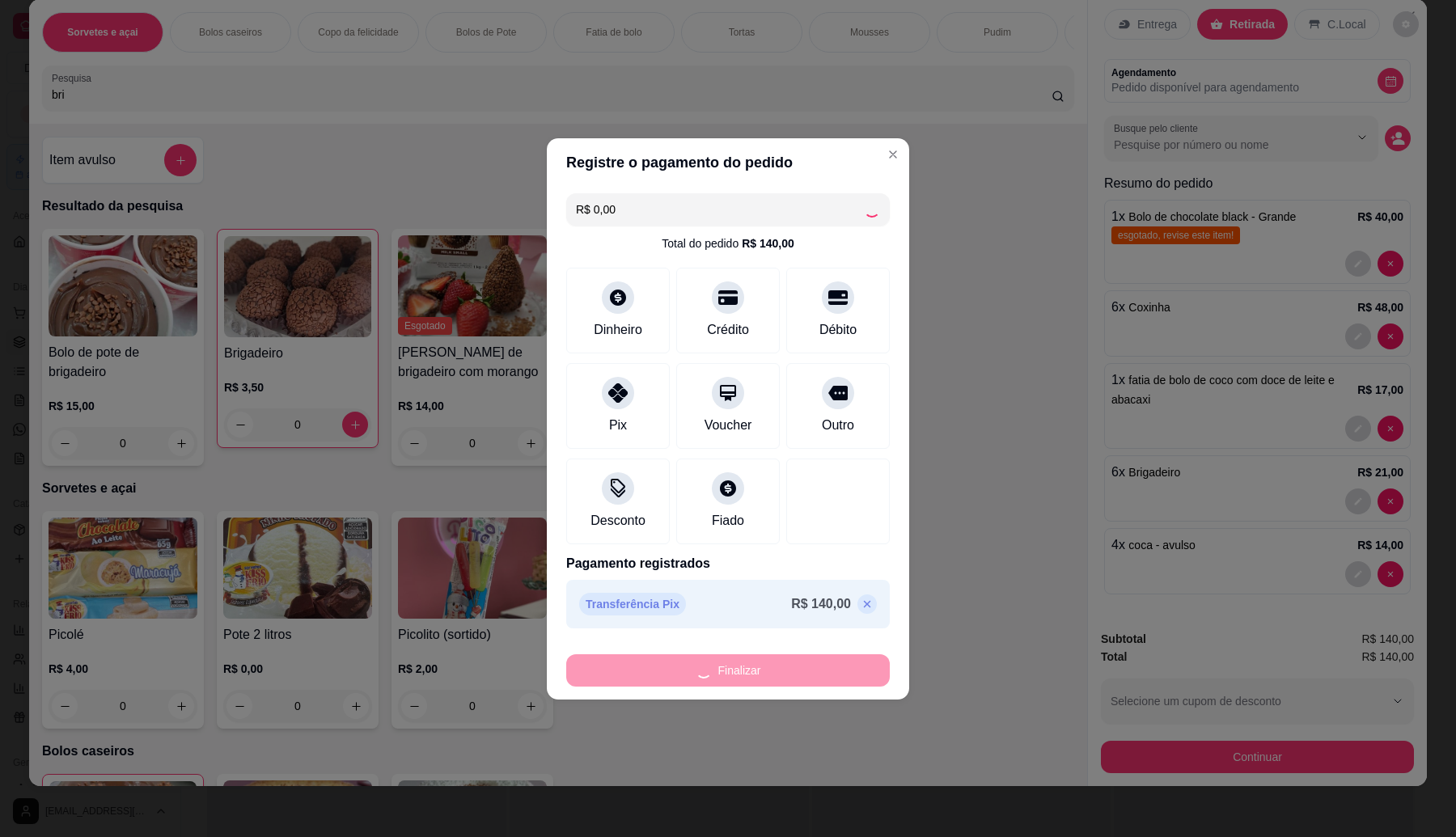
type input "-R$ 140,00"
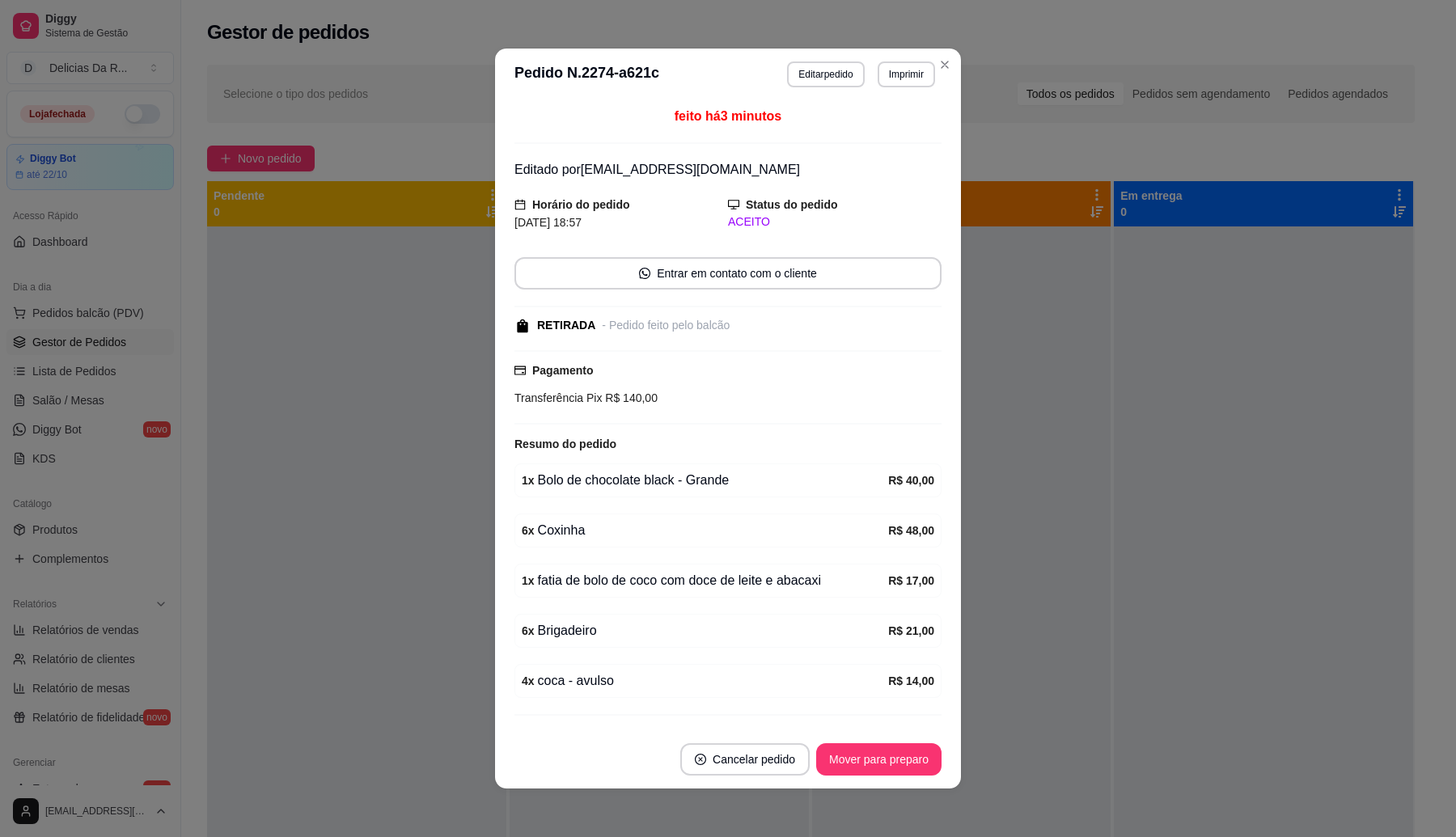
scroll to position [3, 0]
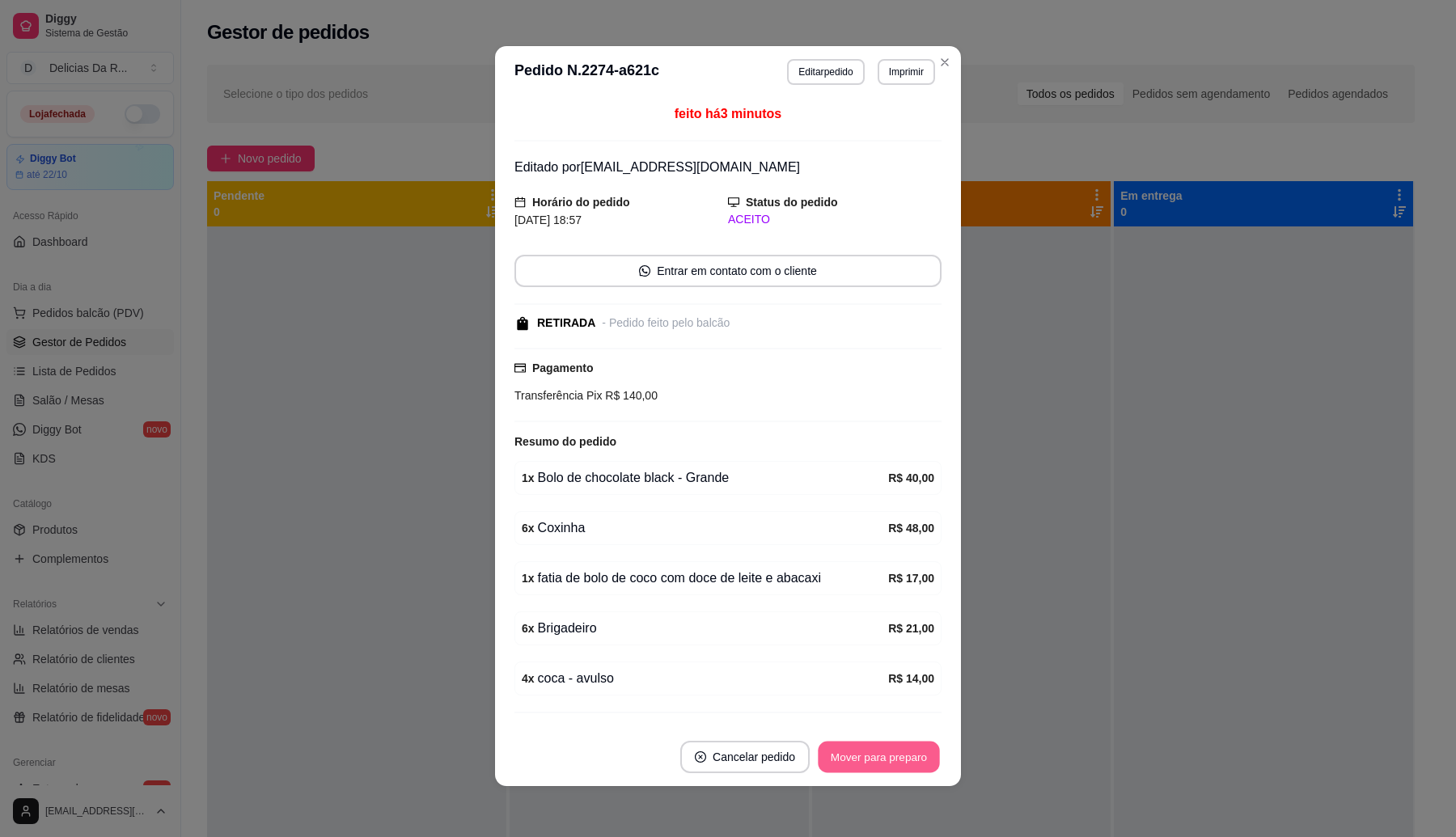
click at [876, 757] on button "Mover para preparo" at bounding box center [879, 757] width 121 height 31
click at [872, 753] on div "Mover para preparo" at bounding box center [868, 757] width 148 height 32
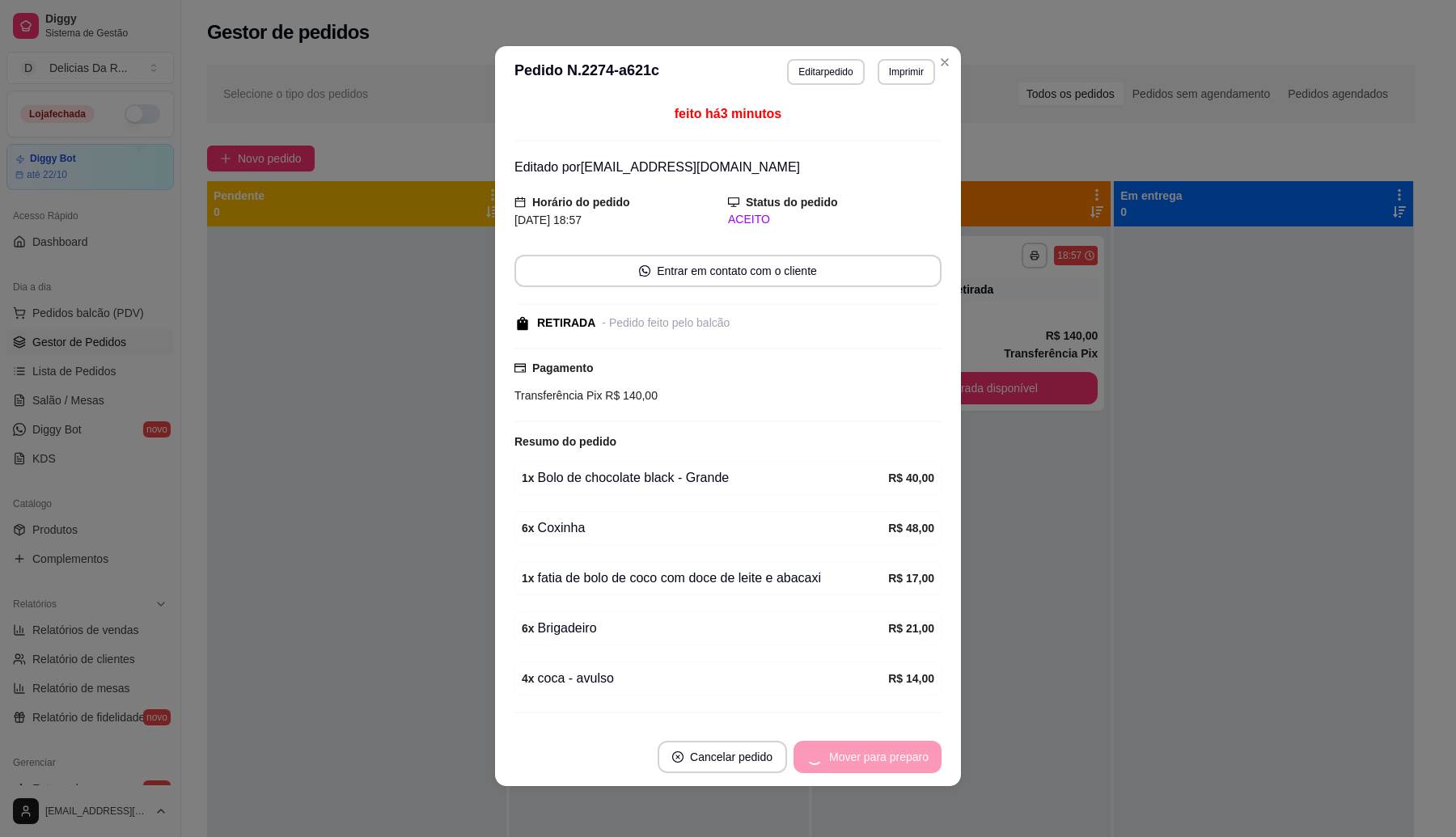
click at [875, 756] on div "Mover para preparo" at bounding box center [868, 757] width 148 height 32
click at [875, 756] on div "Mover para retirada disponível" at bounding box center [841, 757] width 201 height 32
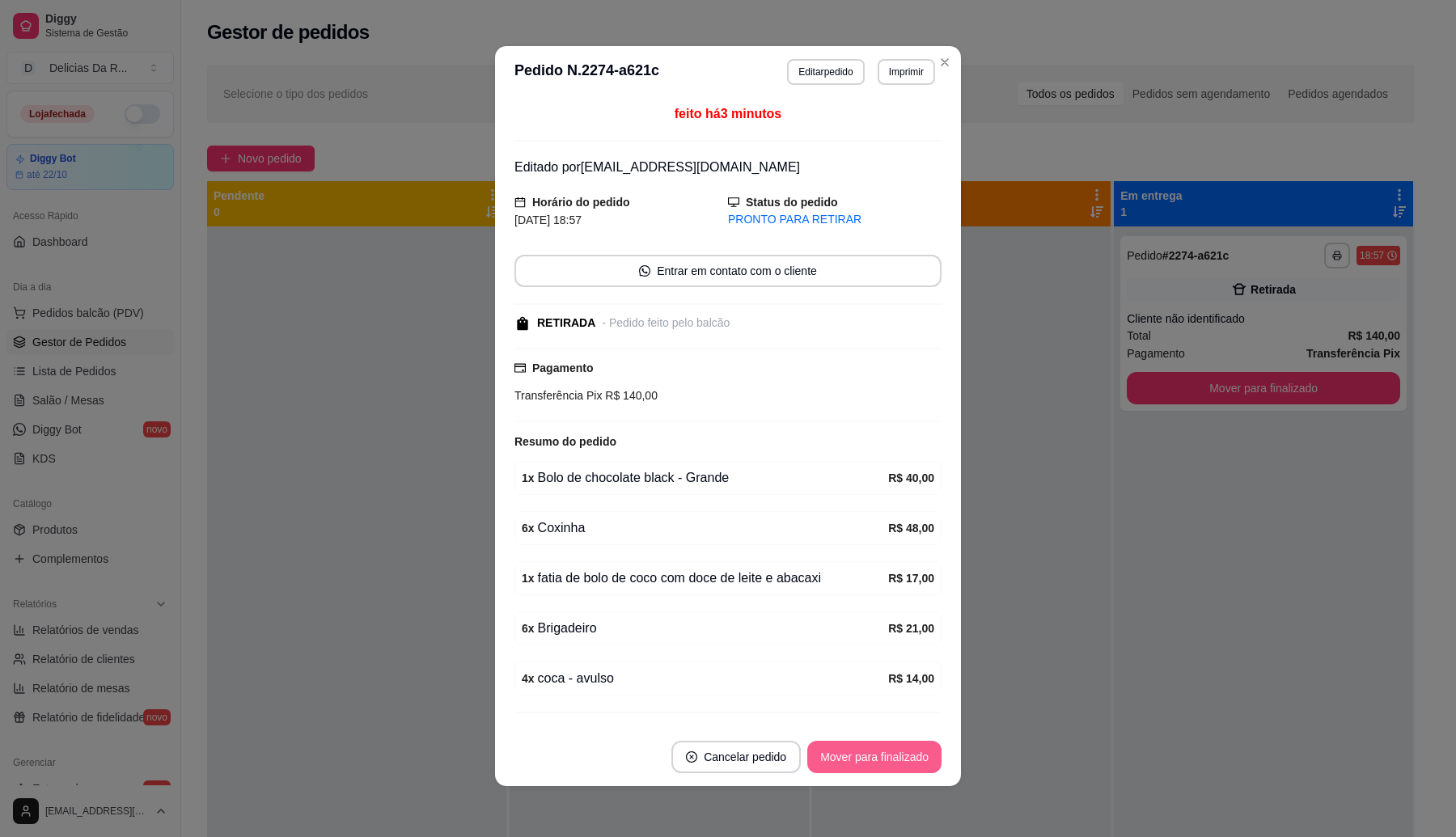
click at [875, 756] on button "Mover para finalizado" at bounding box center [875, 757] width 135 height 32
click at [874, 756] on div "Mover para finalizado" at bounding box center [875, 757] width 135 height 32
click at [874, 754] on div "Mover para finalizado" at bounding box center [863, 757] width 157 height 32
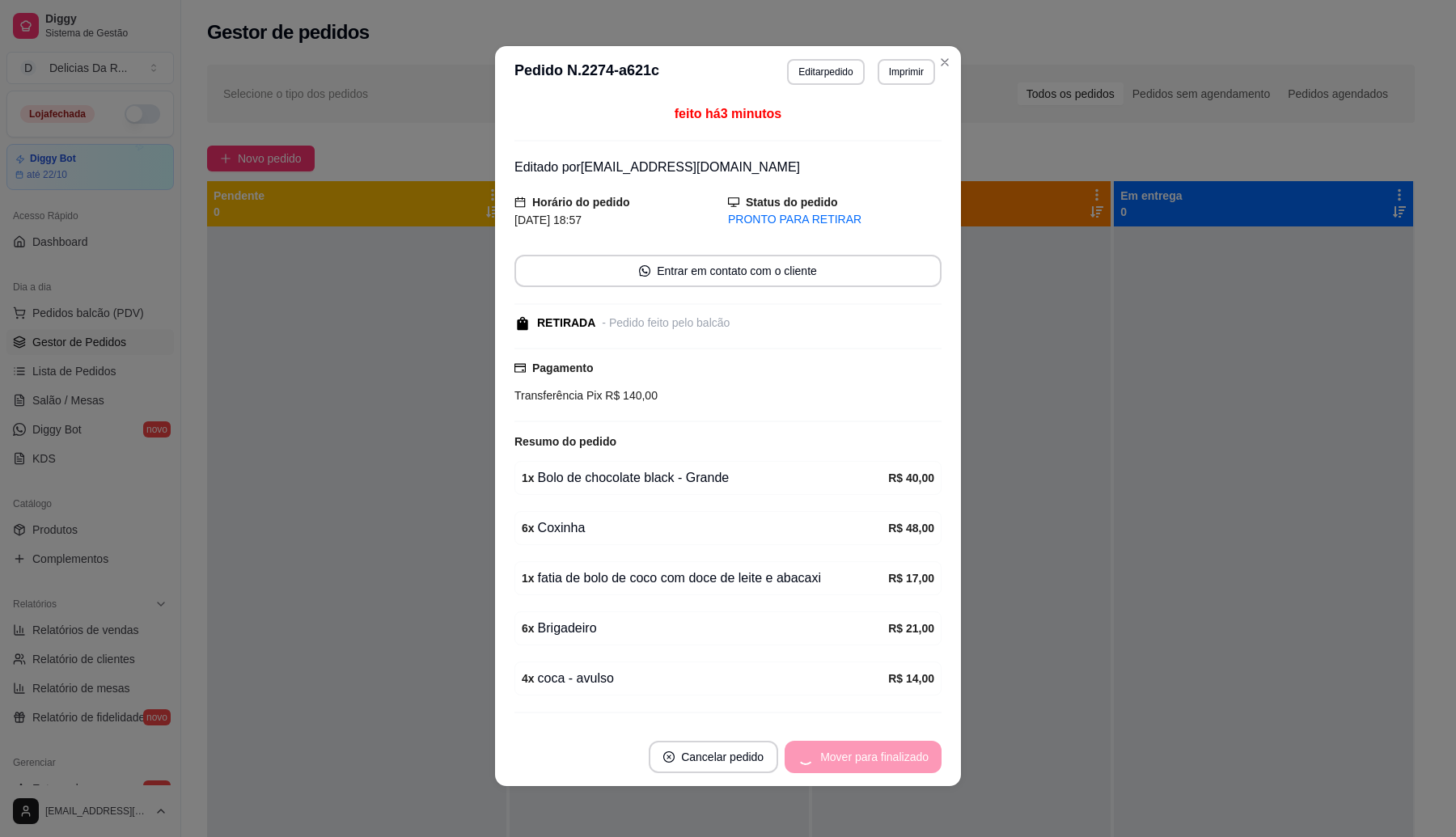
click at [874, 754] on footer "Cancelar pedido Mover para finalizado" at bounding box center [728, 756] width 466 height 58
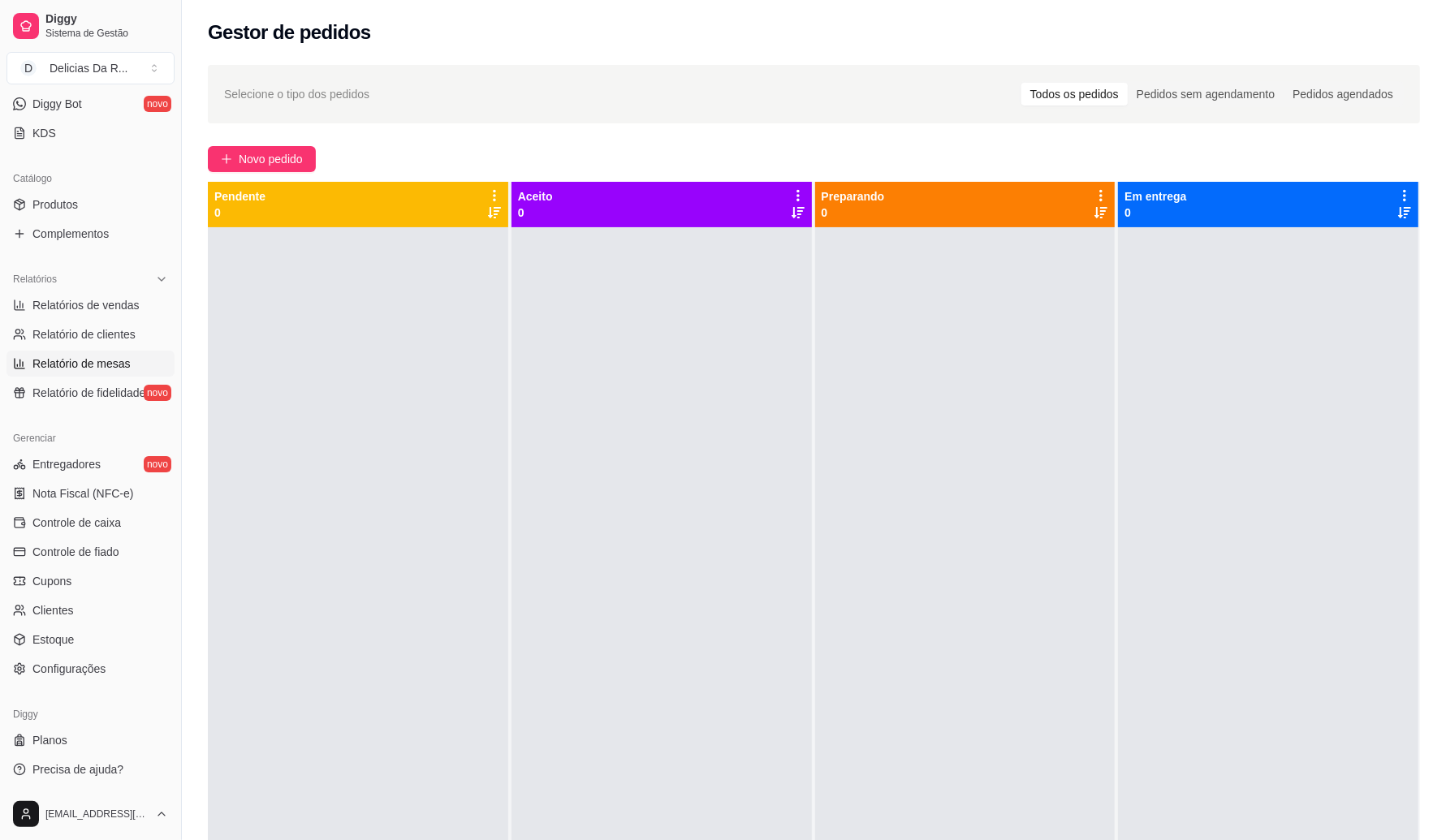
scroll to position [0, 0]
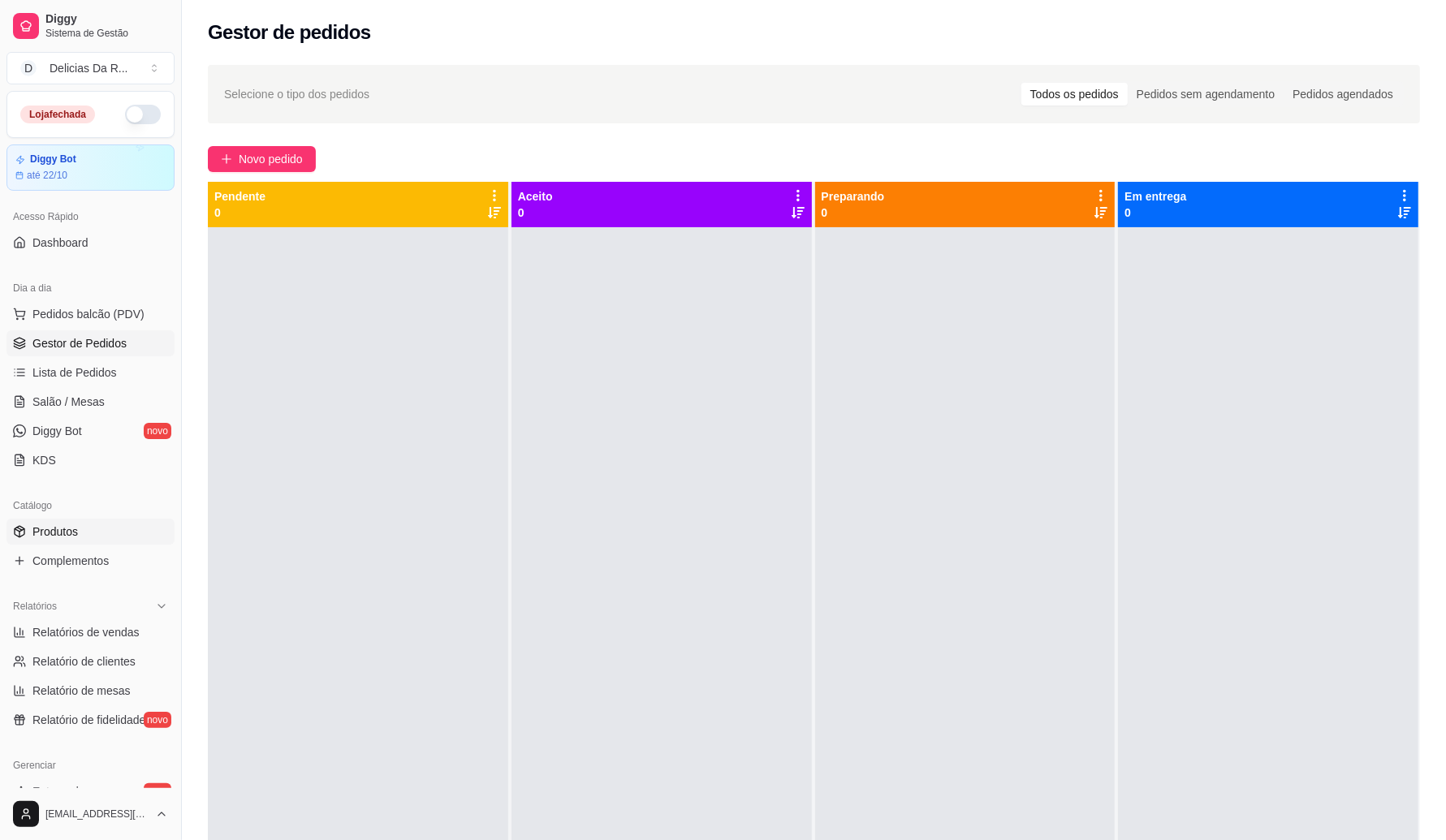
click at [59, 530] on span "Produtos" at bounding box center [55, 531] width 46 height 16
